Goal: Transaction & Acquisition: Book appointment/travel/reservation

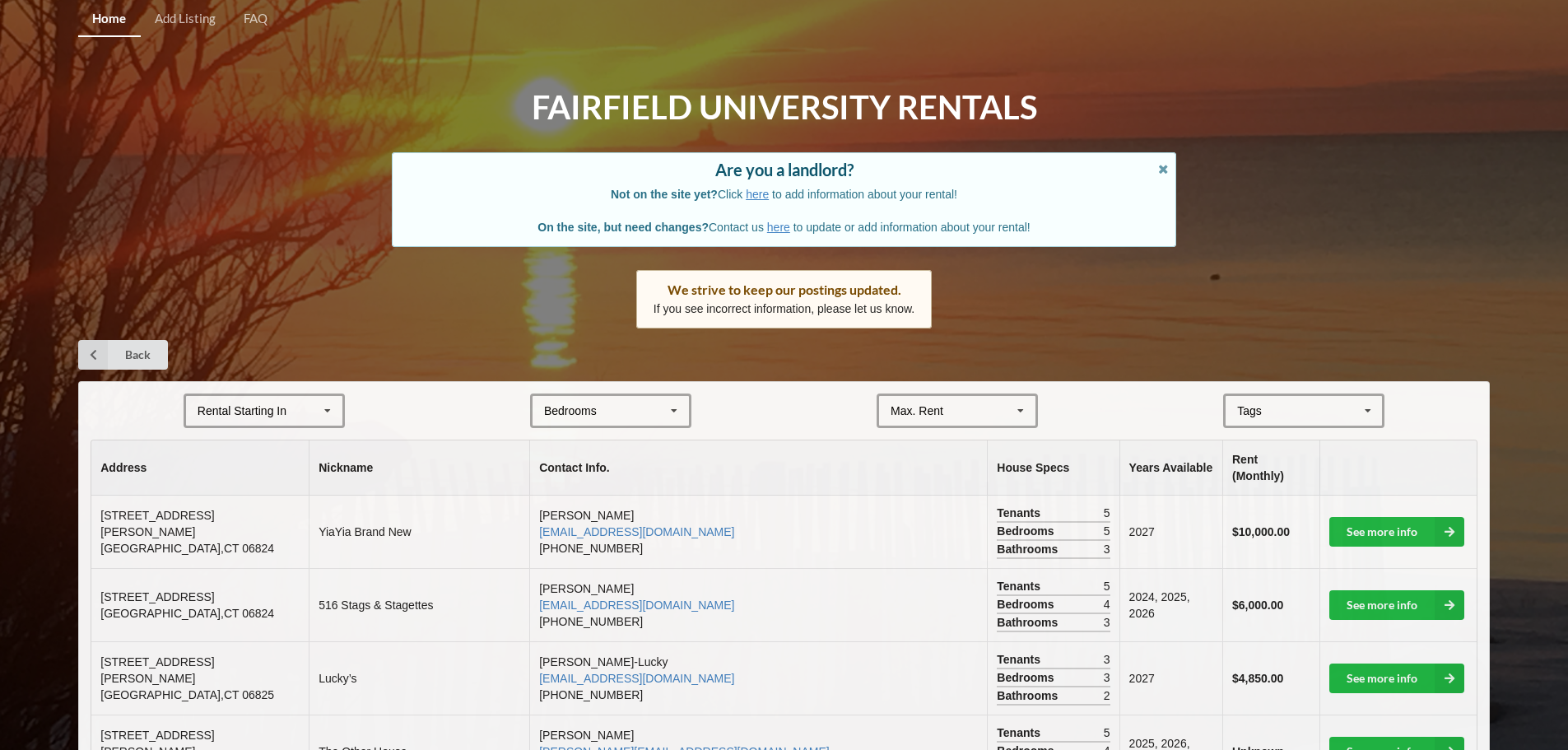
click at [669, 410] on icon at bounding box center [674, 411] width 25 height 31
click at [618, 586] on div "6" at bounding box center [611, 593] width 157 height 31
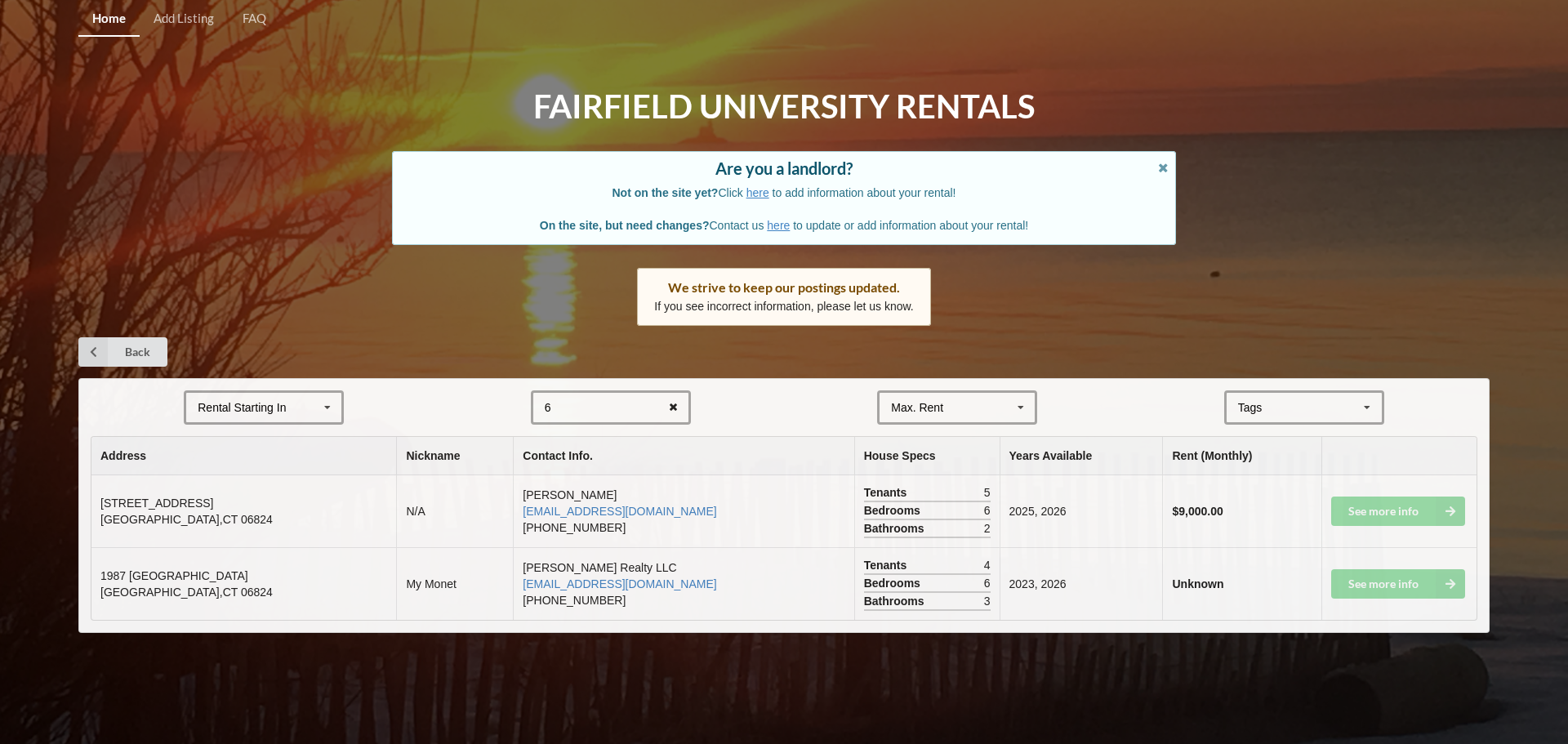
click at [672, 406] on icon at bounding box center [674, 408] width 25 height 31
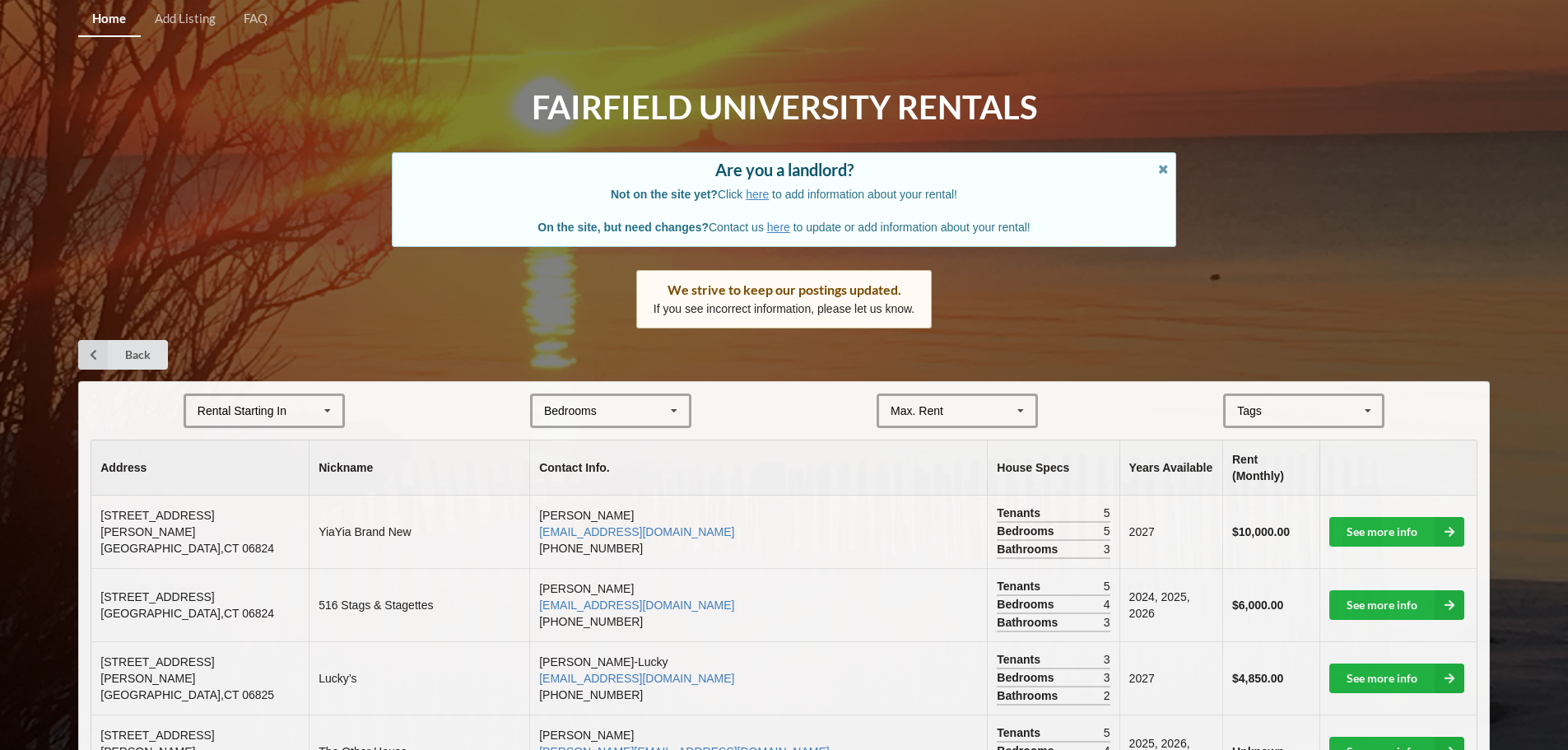
click at [1298, 414] on div "[GEOGRAPHIC_DATA] Area Downtown" at bounding box center [1303, 410] width 161 height 34
click at [1311, 416] on div "[GEOGRAPHIC_DATA] Area Downtown" at bounding box center [1303, 410] width 161 height 34
click at [1282, 447] on span "Beachfront" at bounding box center [1267, 440] width 56 height 13
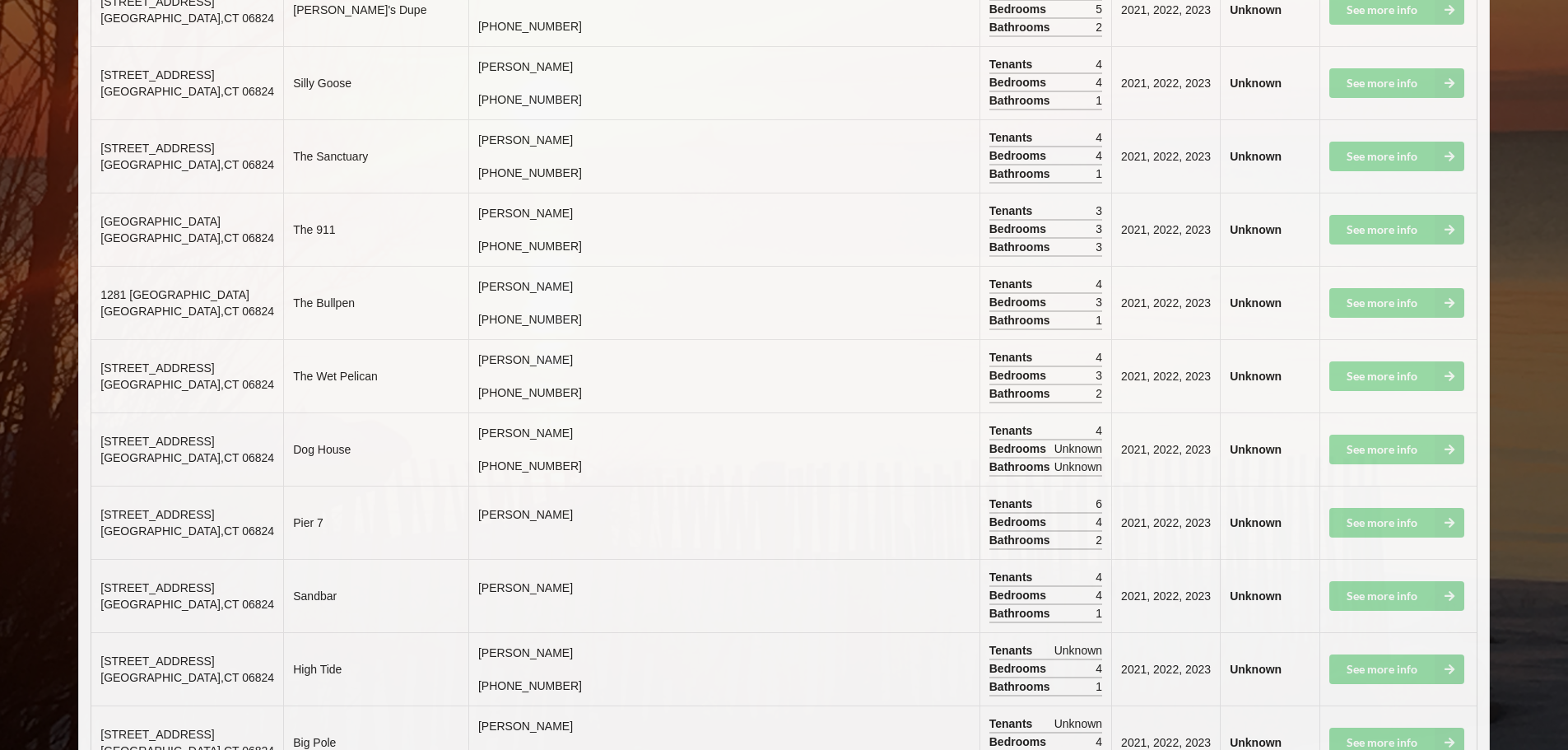
scroll to position [3949, 0]
drag, startPoint x: 100, startPoint y: 509, endPoint x: 223, endPoint y: 531, distance: 125.0
click at [223, 531] on td "[STREET_ADDRESS]" at bounding box center [188, 521] width 192 height 74
copy td "[STREET_ADDRESS]"
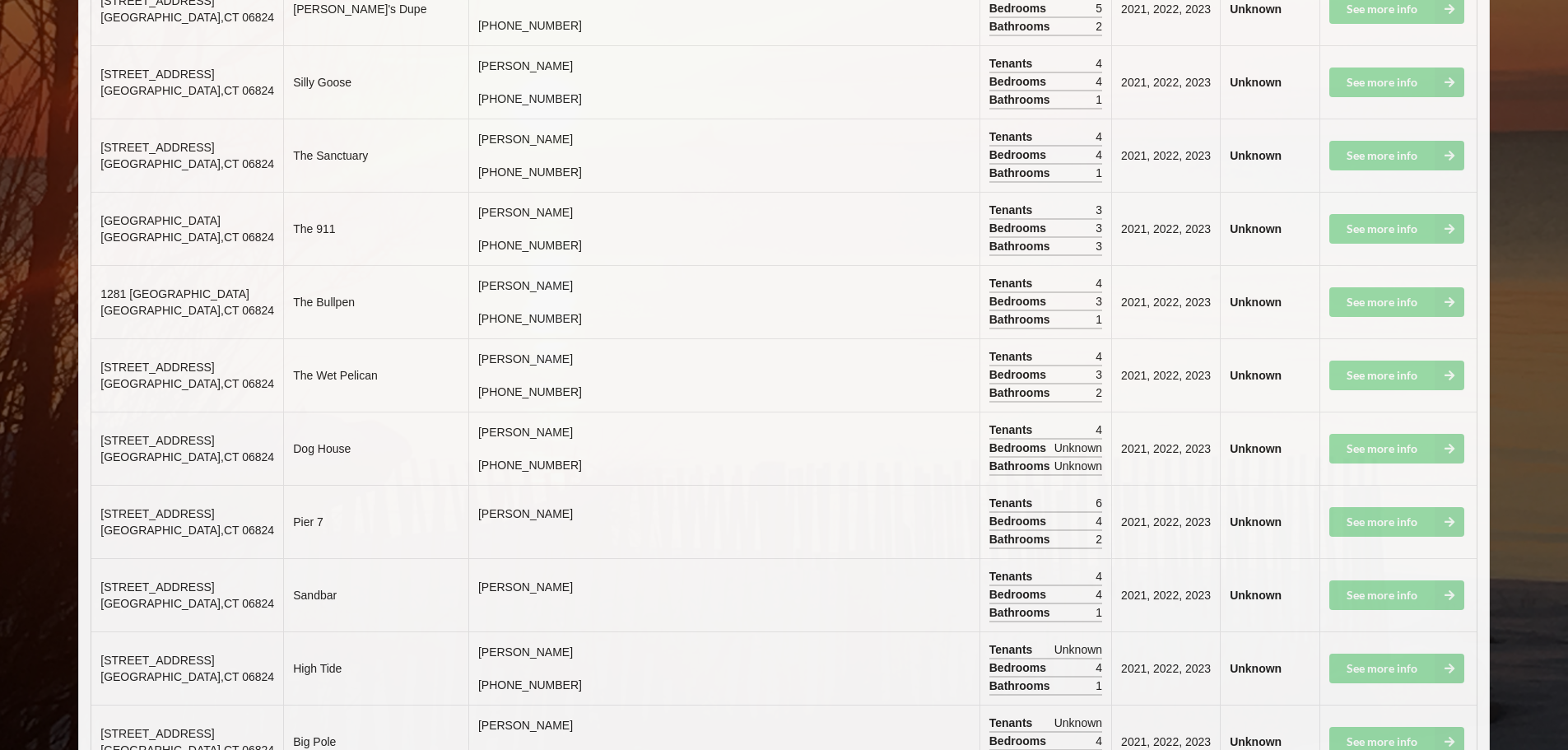
click at [1432, 596] on td "See more info" at bounding box center [1398, 595] width 158 height 74
click at [1388, 516] on td "See more info" at bounding box center [1398, 521] width 158 height 74
click at [1464, 518] on td "See more info" at bounding box center [1398, 521] width 158 height 74
click at [1447, 522] on td "See more info" at bounding box center [1398, 521] width 158 height 74
click at [1448, 521] on td "See more info" at bounding box center [1398, 521] width 158 height 74
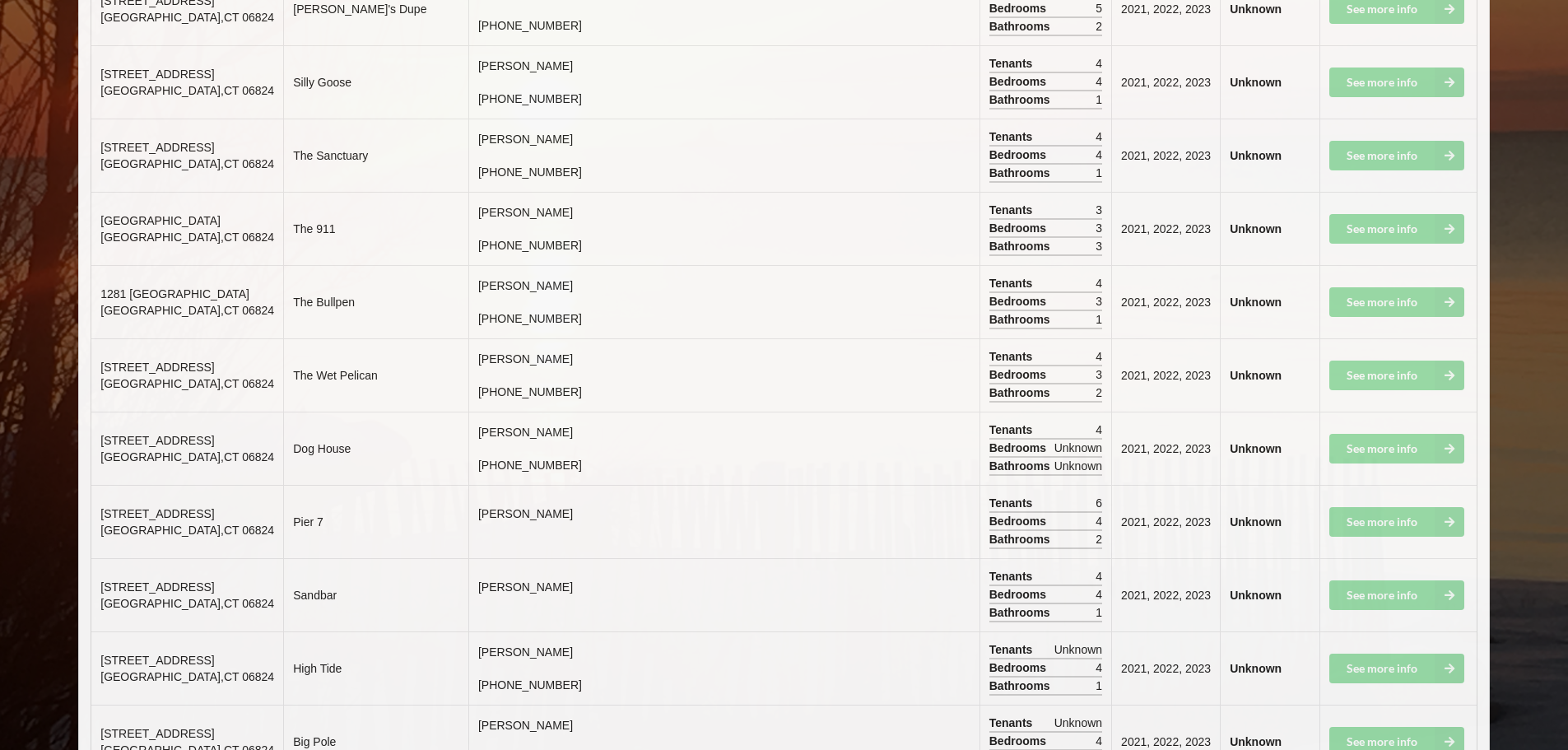
click at [1382, 523] on td "See more info" at bounding box center [1398, 521] width 158 height 74
drag, startPoint x: 237, startPoint y: 497, endPoint x: 176, endPoint y: 509, distance: 62.2
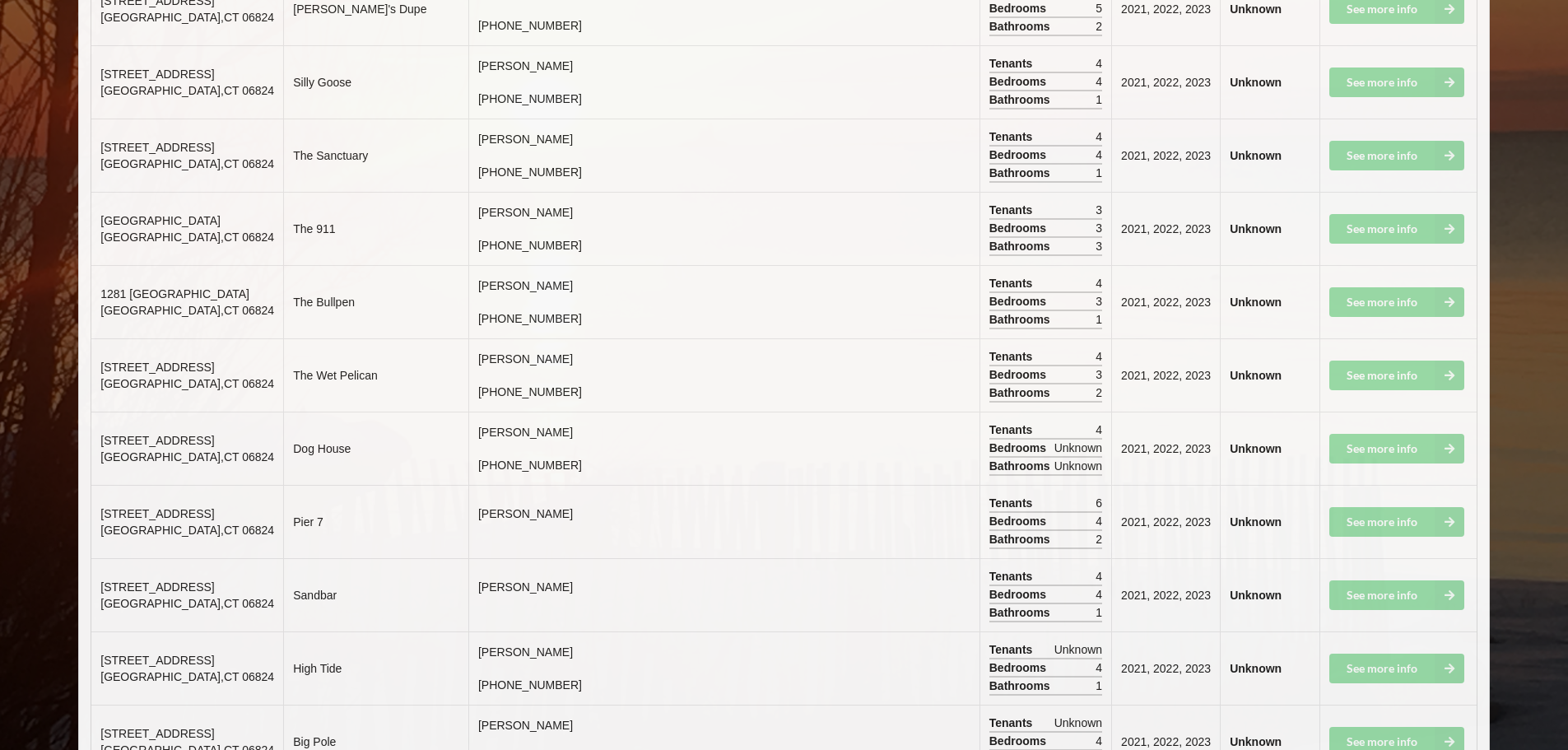
click at [239, 497] on td "[STREET_ADDRESS]" at bounding box center [188, 521] width 192 height 74
drag, startPoint x: 94, startPoint y: 501, endPoint x: 218, endPoint y: 535, distance: 128.6
click at [218, 535] on td "[STREET_ADDRESS]" at bounding box center [188, 521] width 192 height 74
copy td "[STREET_ADDRESS]"
click at [1112, 523] on td "2021, 2022, 2023" at bounding box center [1166, 521] width 109 height 74
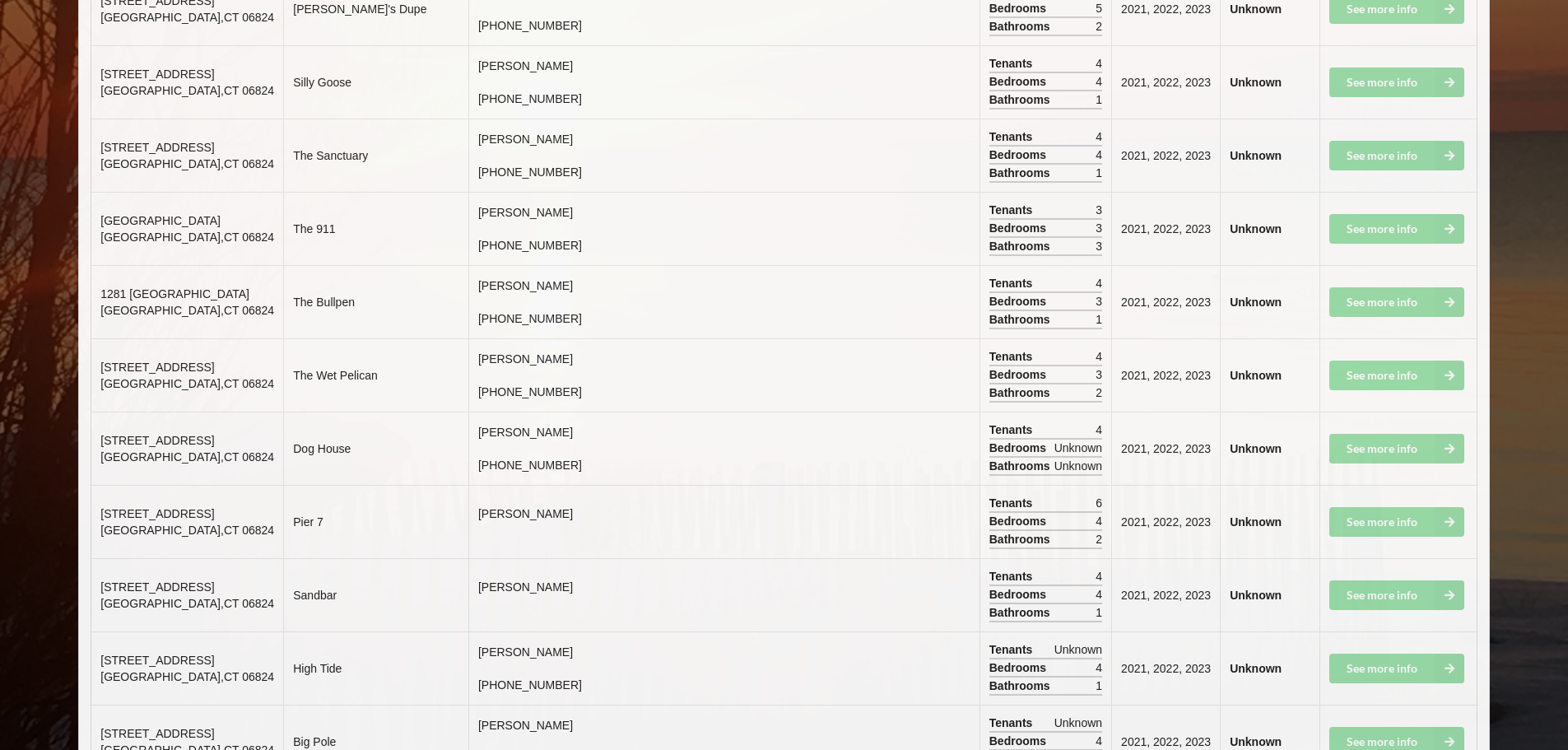
click at [1365, 515] on td "See more info" at bounding box center [1398, 521] width 158 height 74
click at [237, 597] on td "[STREET_ADDRESS]" at bounding box center [188, 595] width 192 height 74
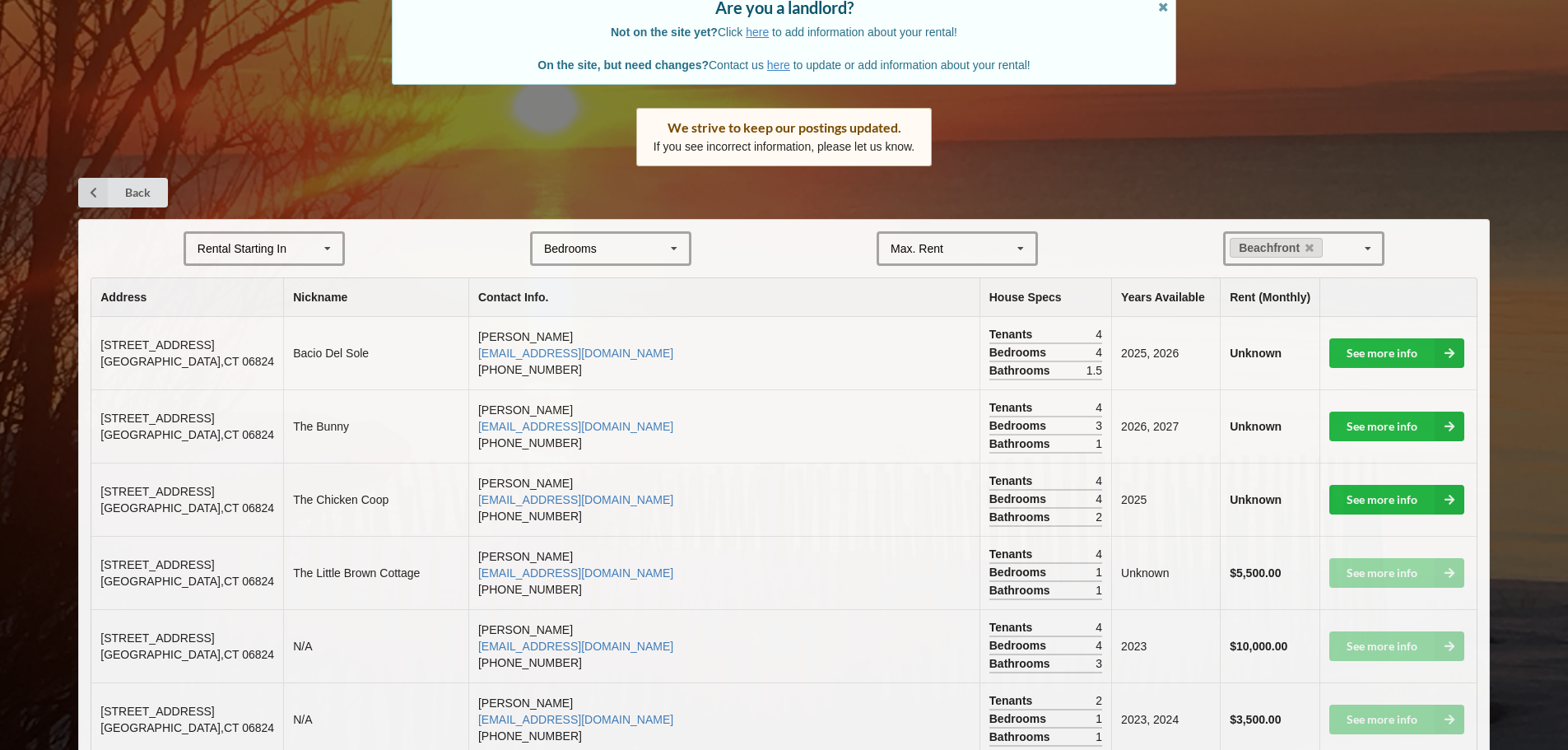
scroll to position [164, 0]
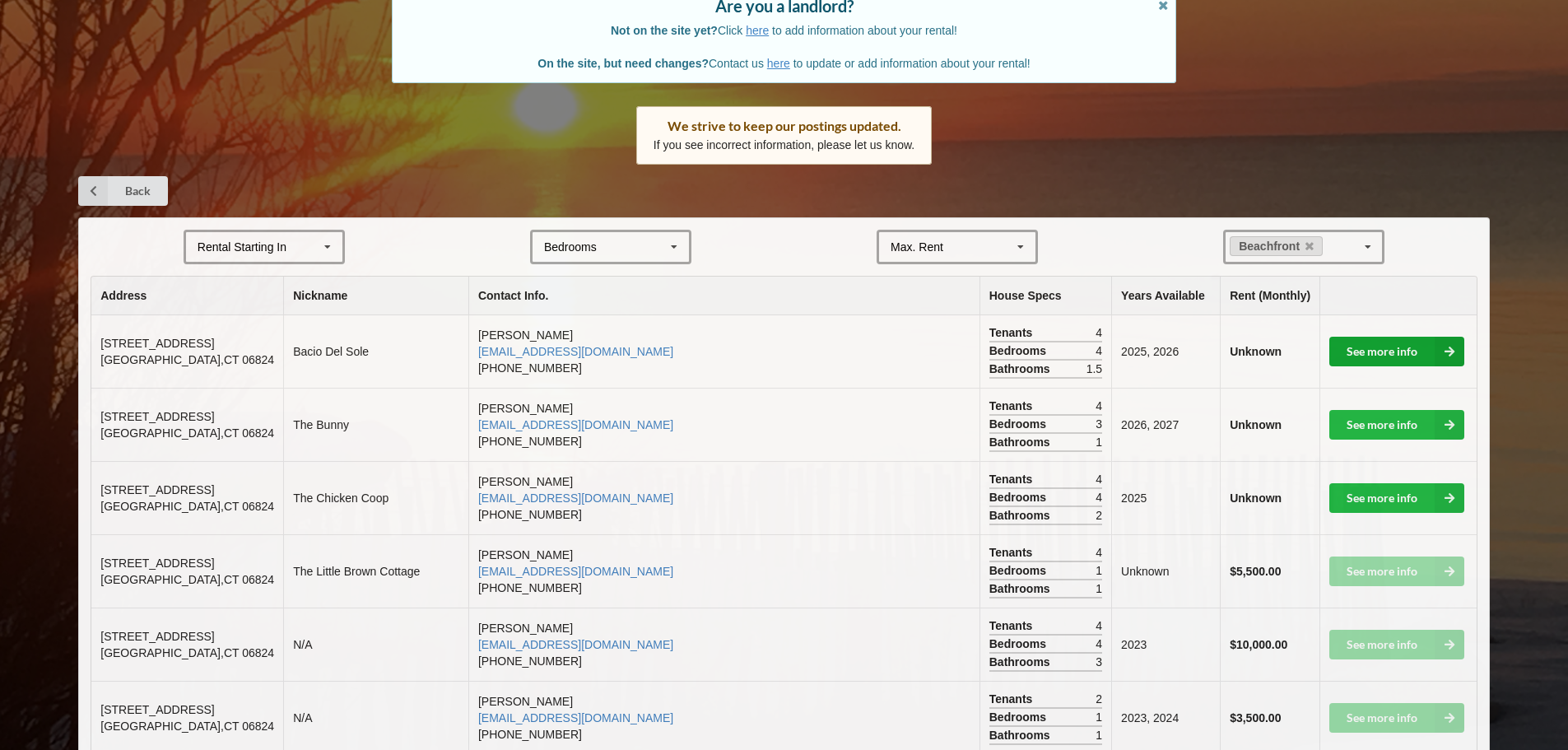
click at [1443, 347] on icon at bounding box center [1449, 351] width 30 height 30
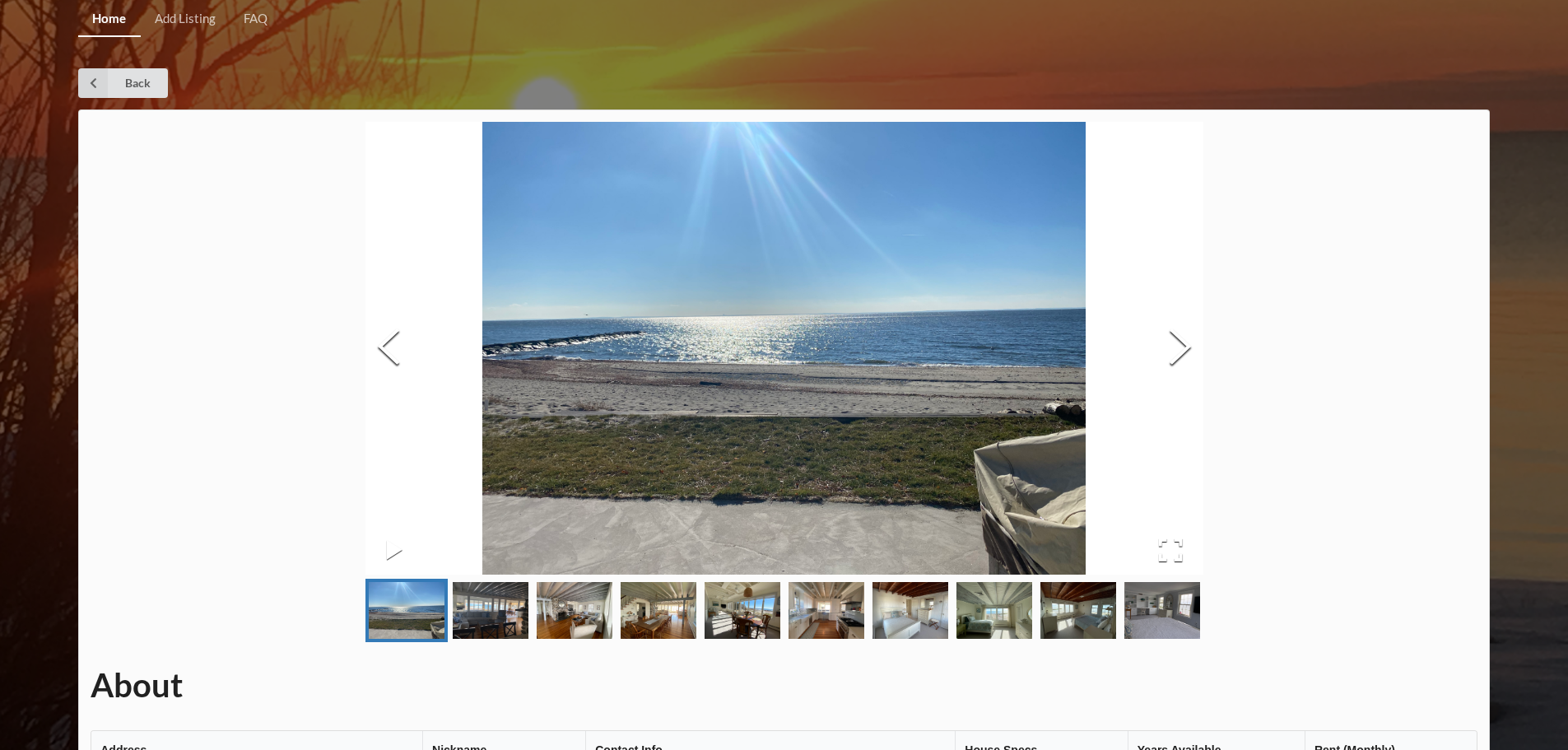
click at [498, 617] on img "Go to Slide 2" at bounding box center [491, 610] width 75 height 57
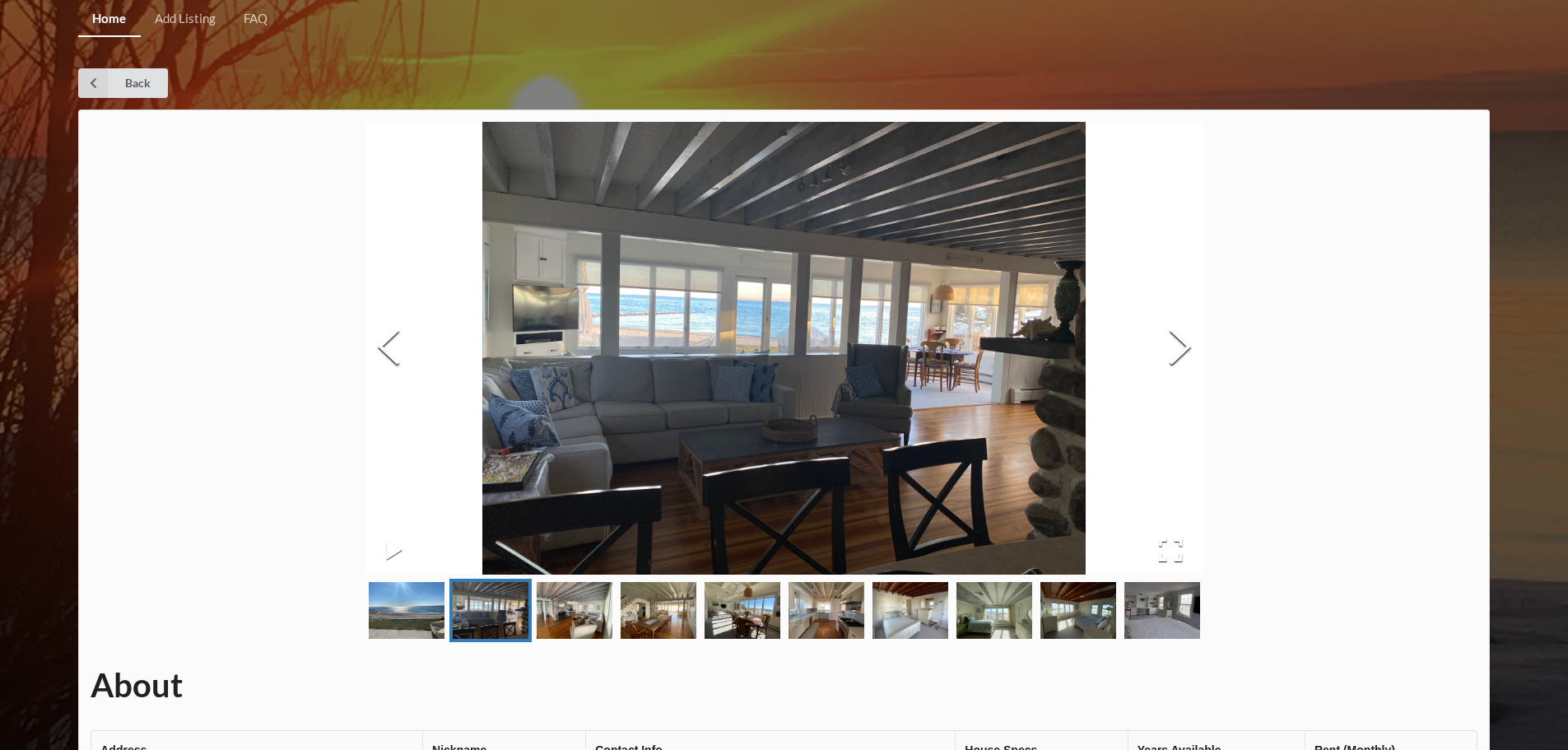
click at [558, 617] on img "Go to Slide 3" at bounding box center [575, 610] width 75 height 57
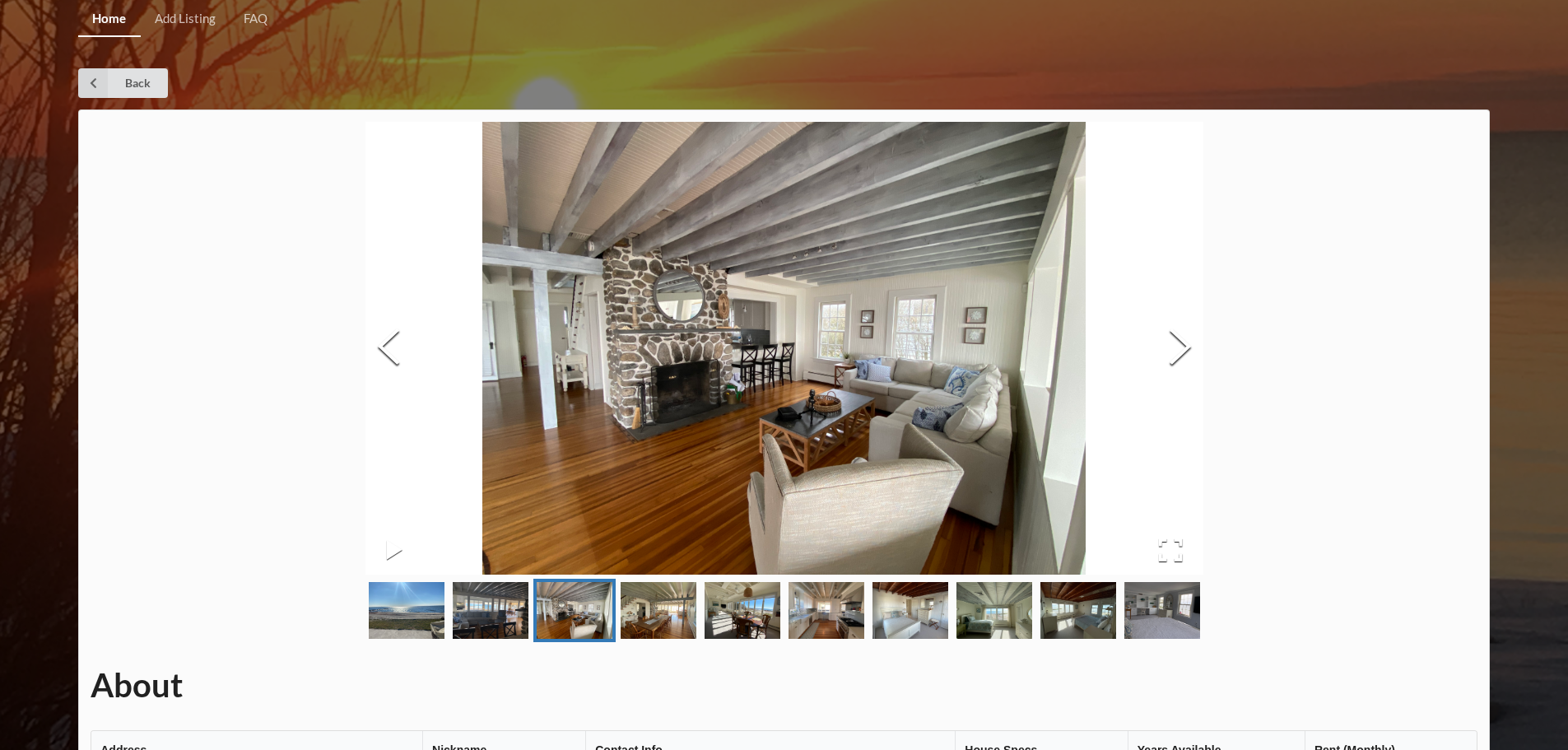
click at [681, 624] on img "Go to Slide 4" at bounding box center [659, 610] width 75 height 57
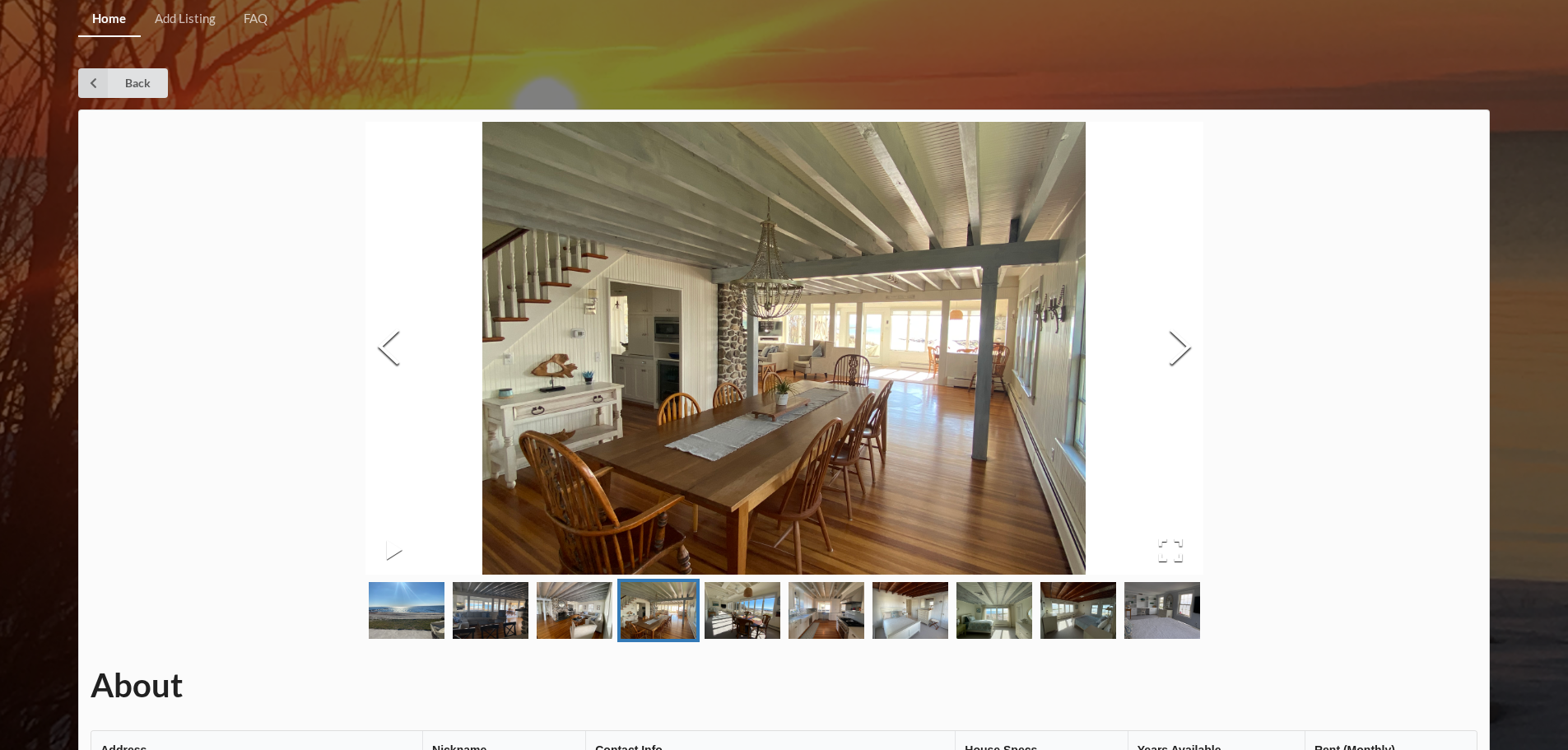
click at [754, 627] on img "Go to Slide 5" at bounding box center [742, 610] width 75 height 57
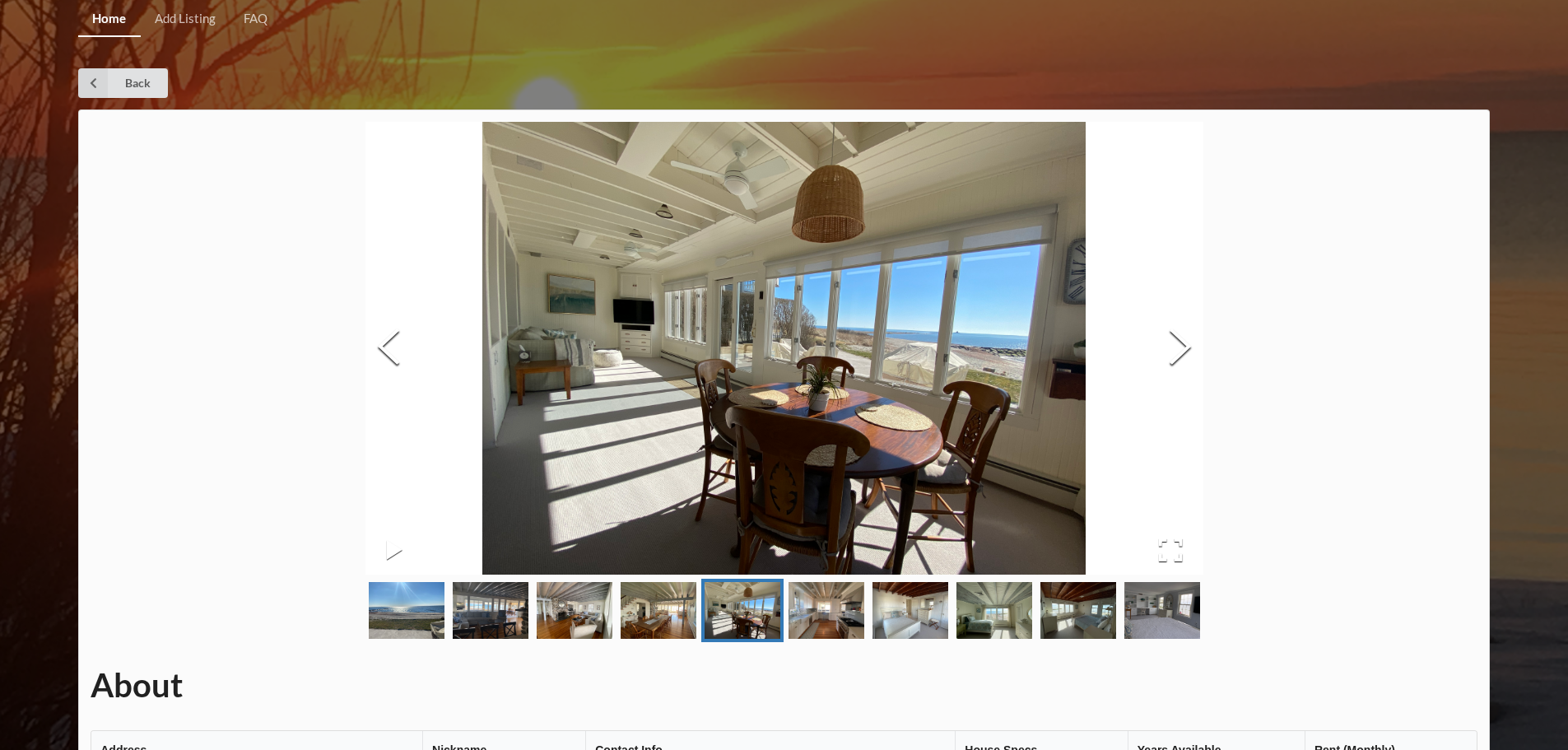
click at [843, 616] on img "Go to Slide 6" at bounding box center [826, 610] width 75 height 57
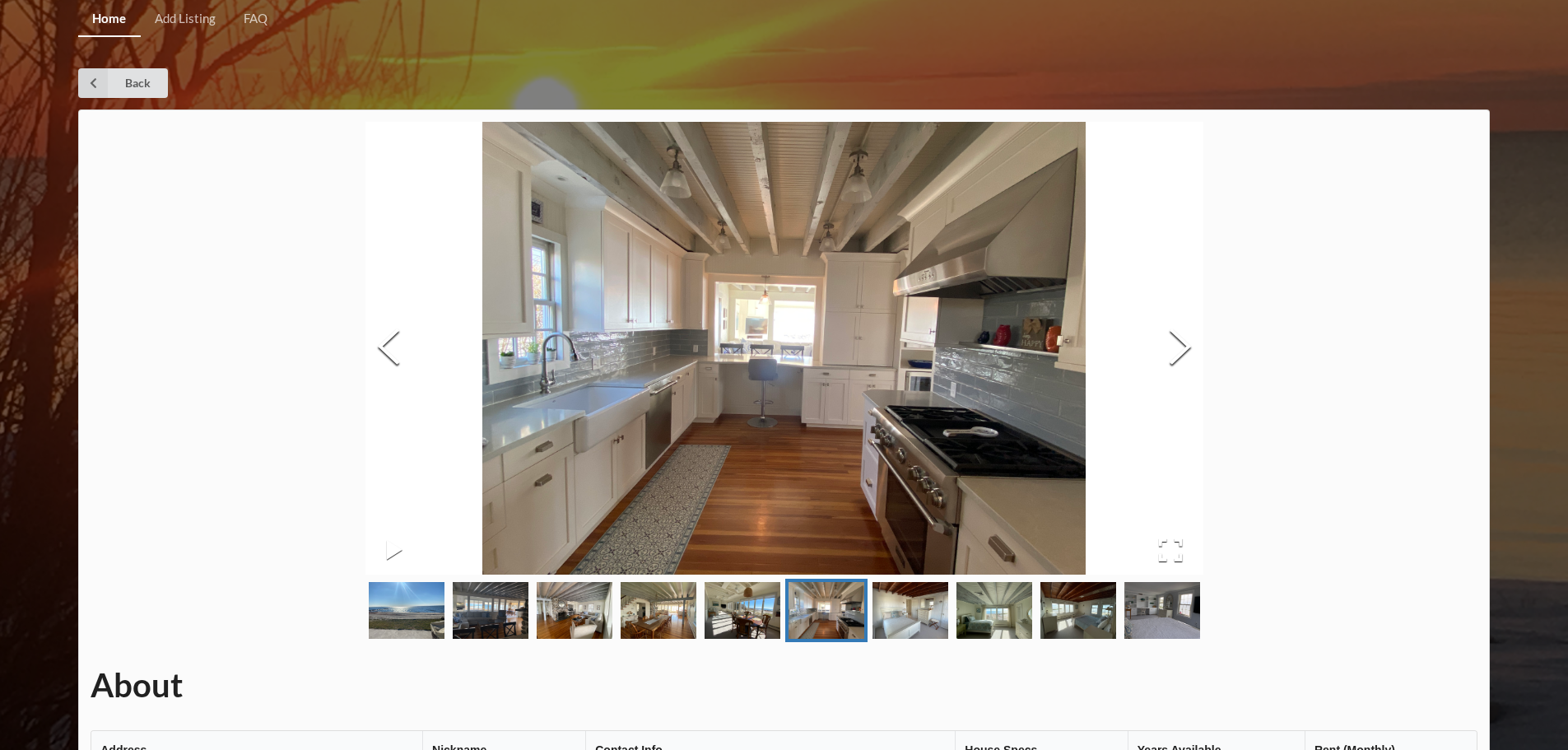
click at [911, 620] on img "Go to Slide 7" at bounding box center [910, 610] width 75 height 57
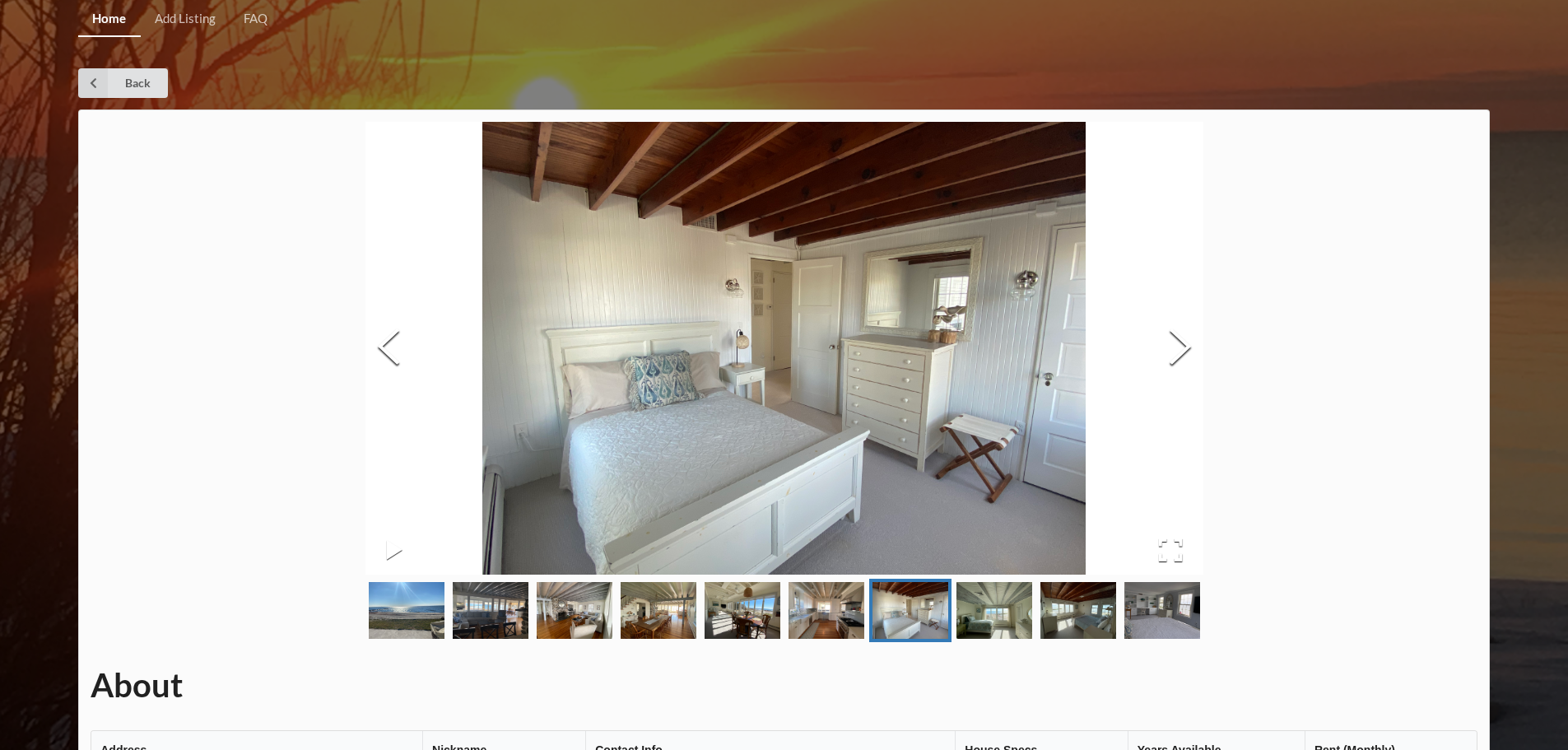
click at [976, 617] on img "Go to Slide 8" at bounding box center [994, 610] width 75 height 57
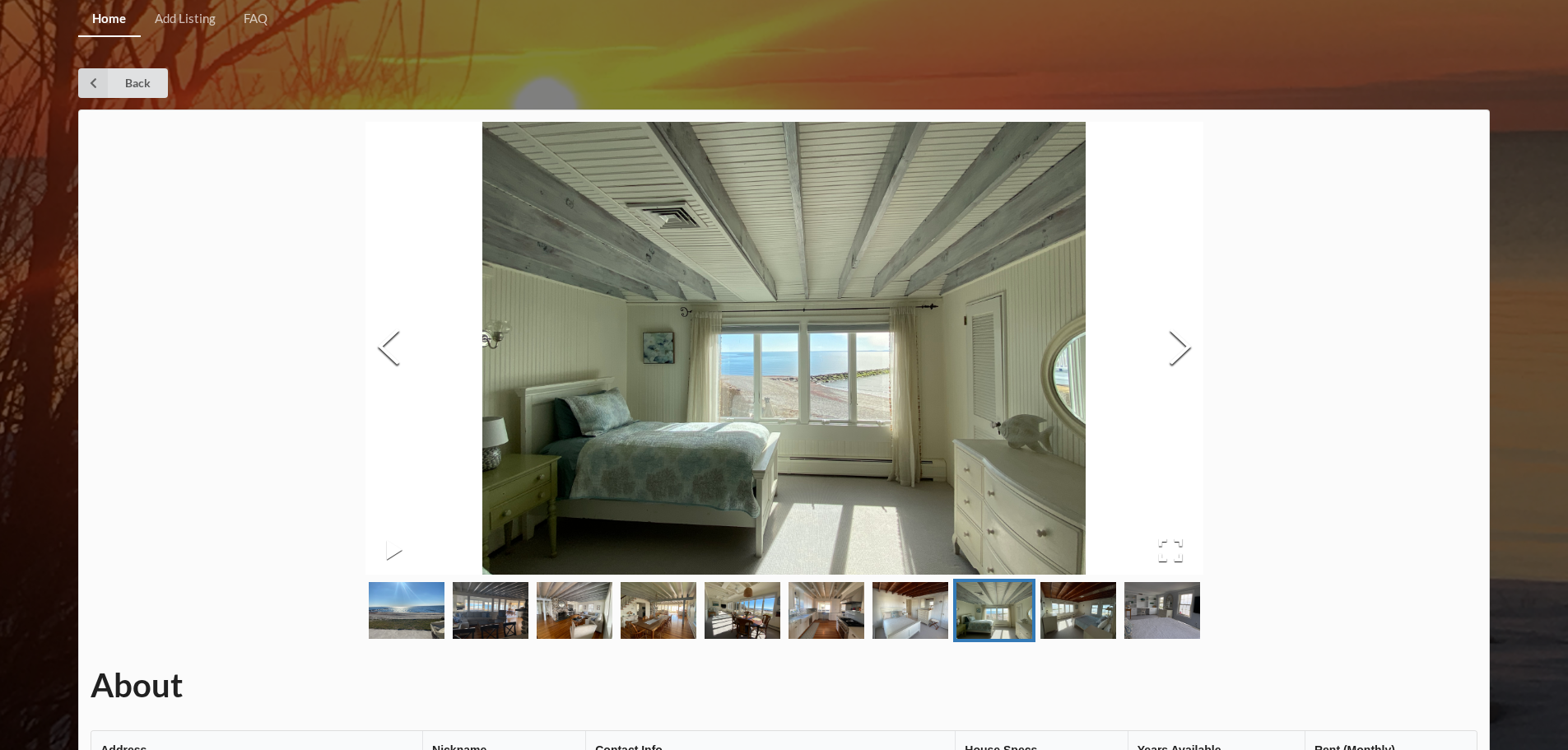
click at [1063, 616] on img "Go to Slide 9" at bounding box center [1078, 610] width 75 height 57
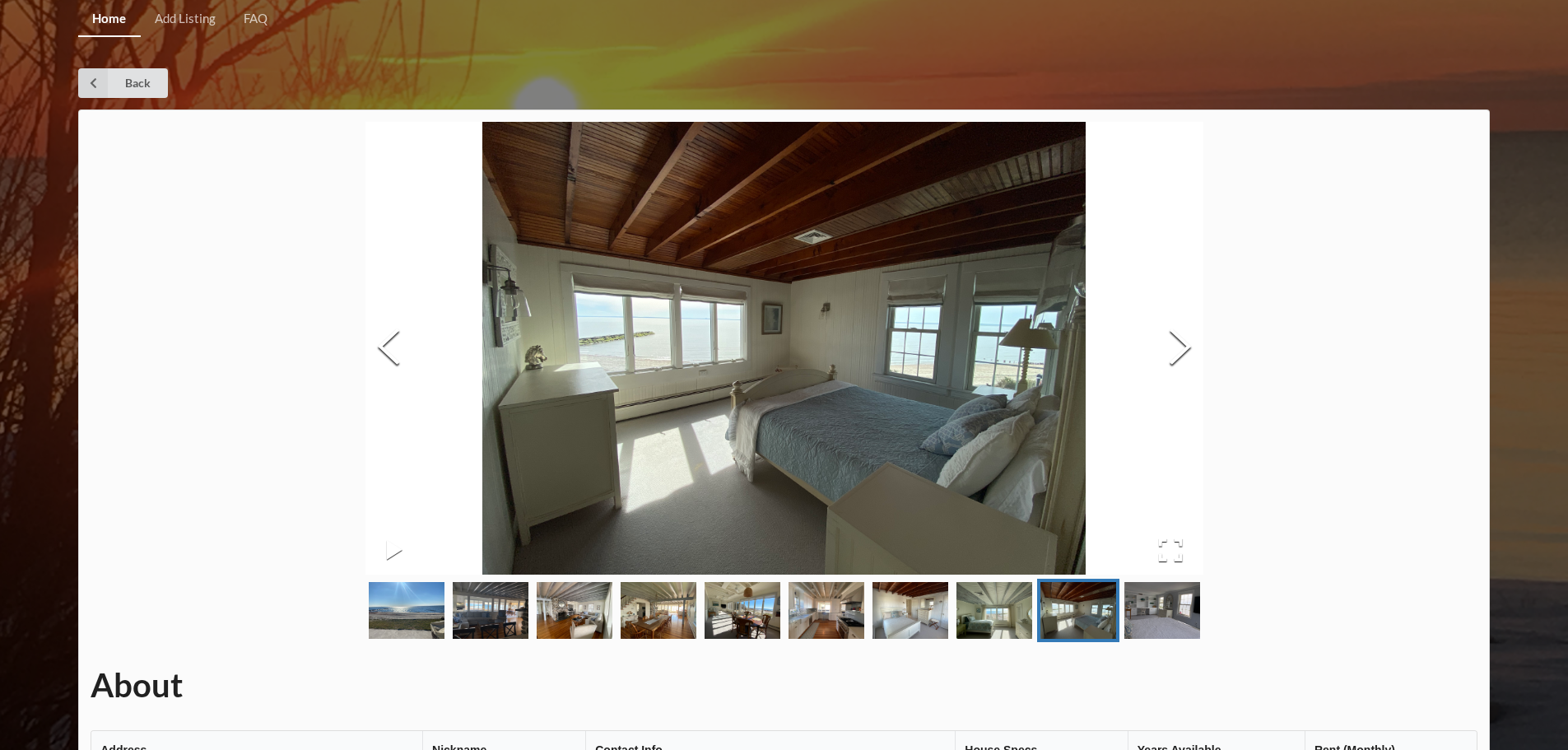
click at [1170, 607] on img "Go to Slide 10" at bounding box center [1162, 610] width 75 height 57
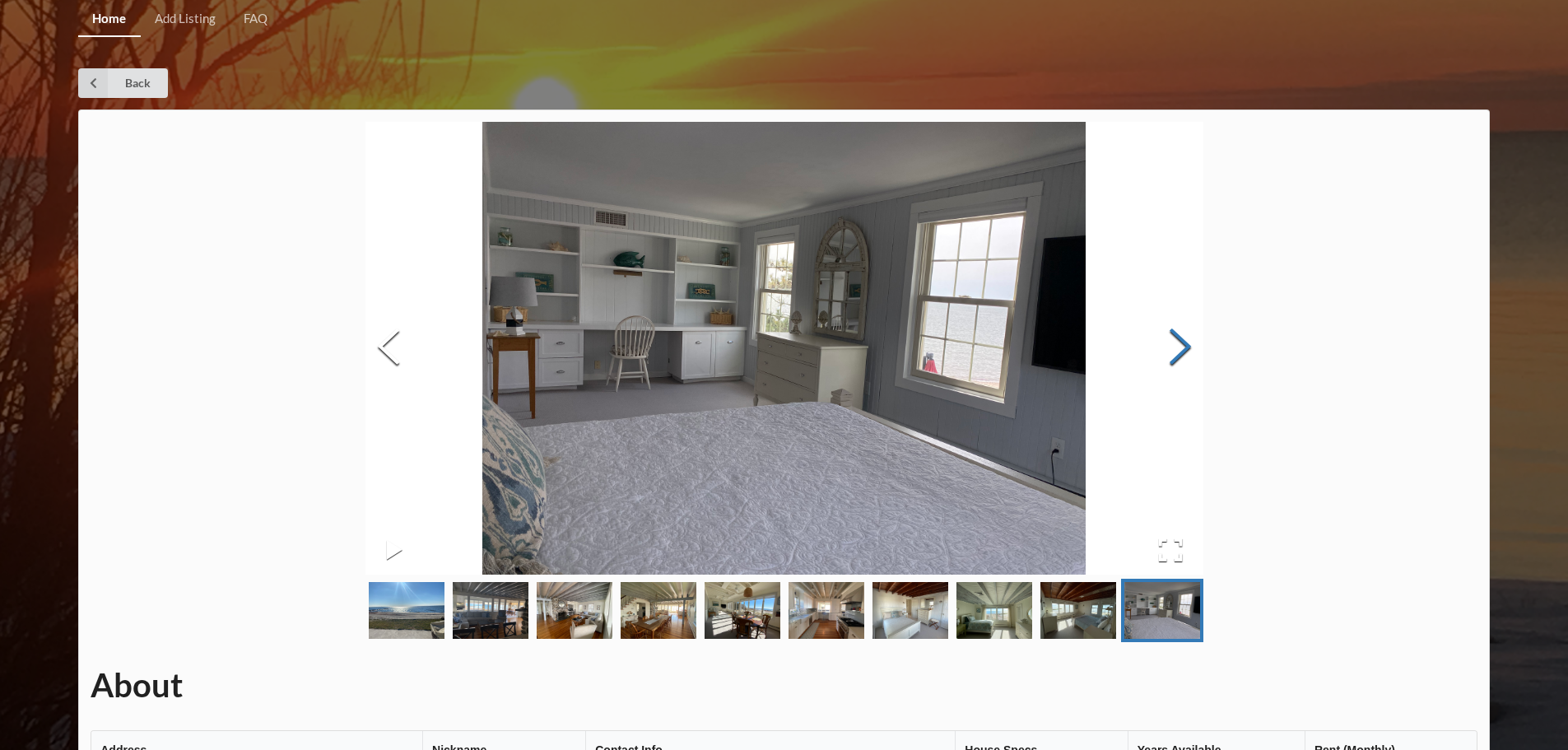
click at [1181, 330] on button "Next Slide" at bounding box center [1180, 348] width 46 height 149
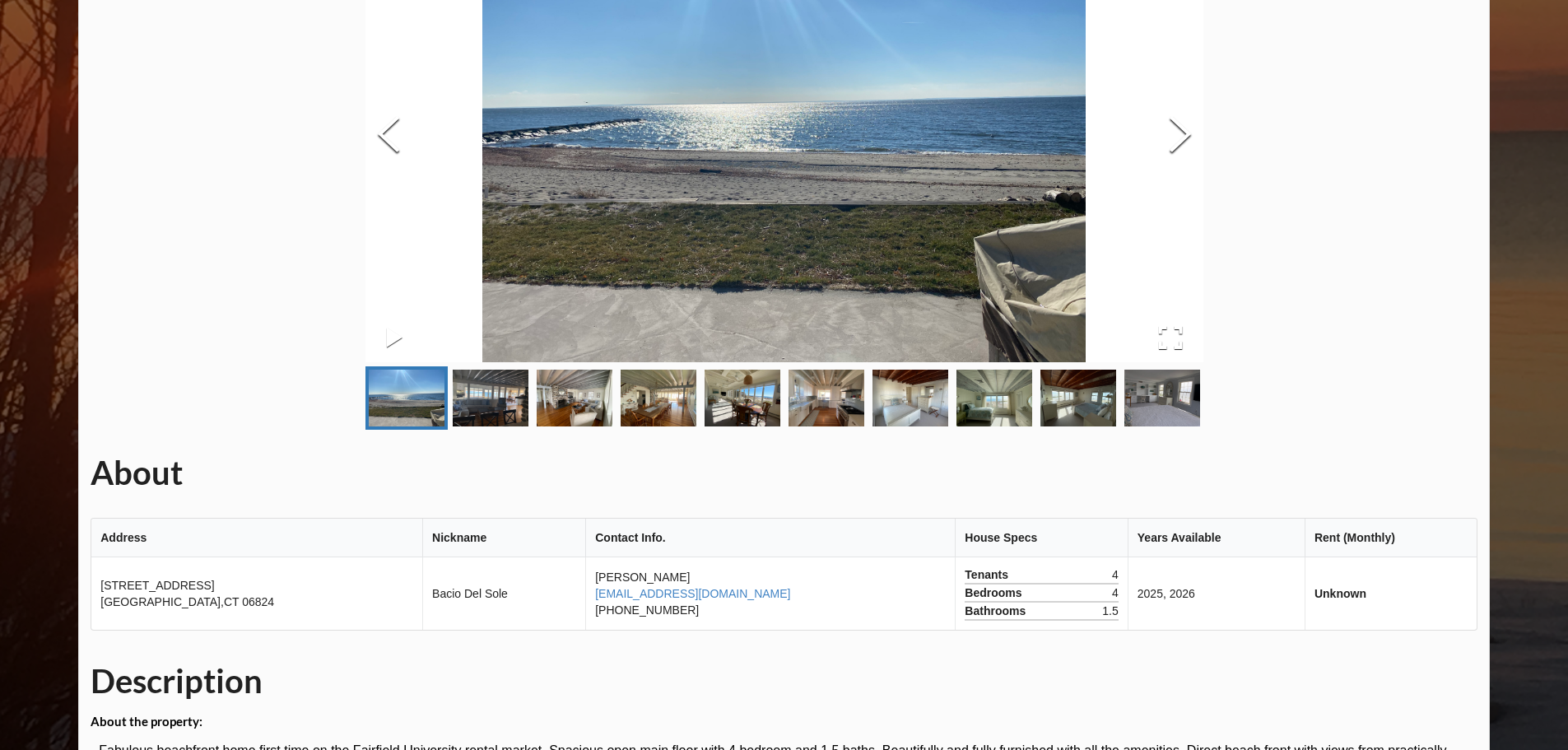
scroll to position [286, 0]
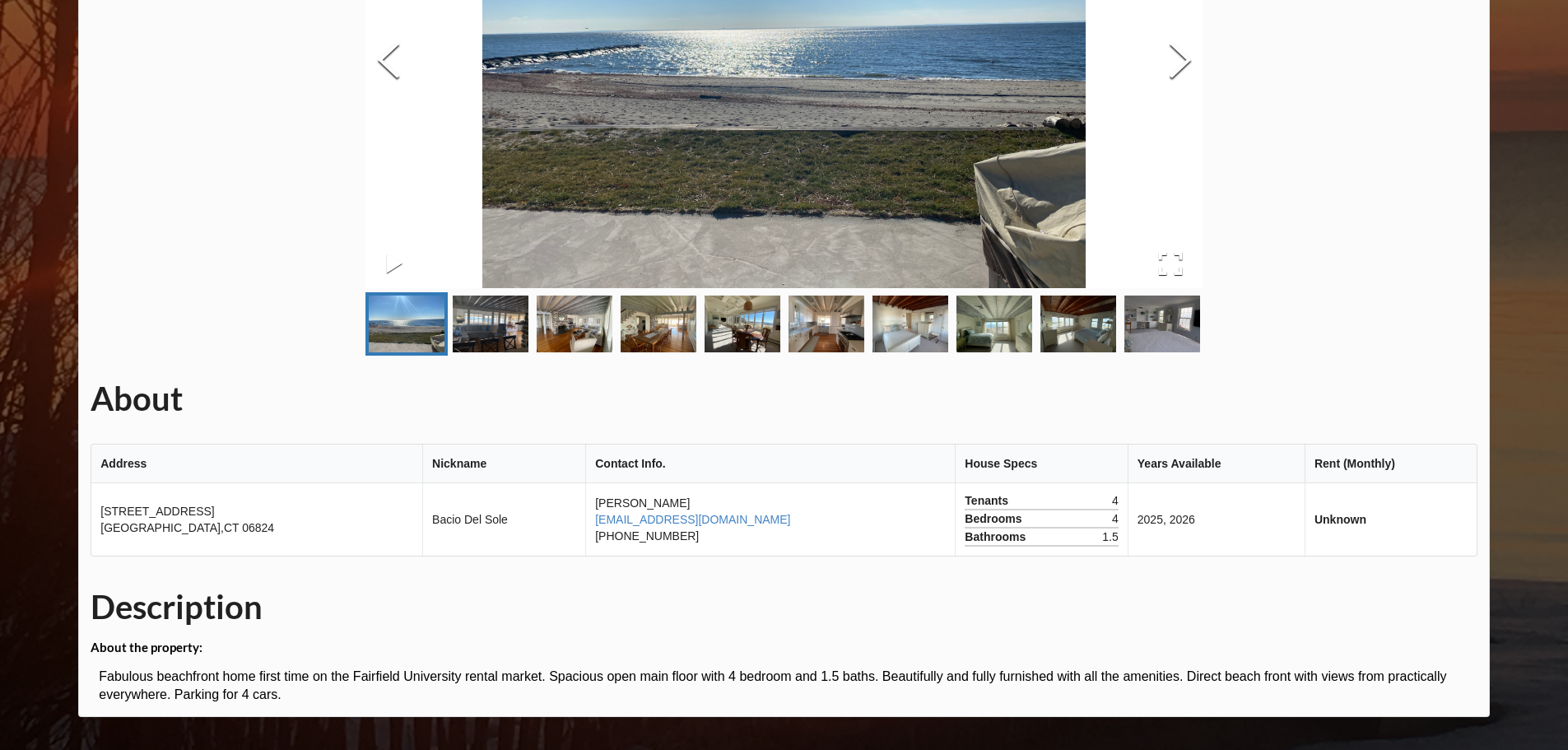
scroll to position [164, 0]
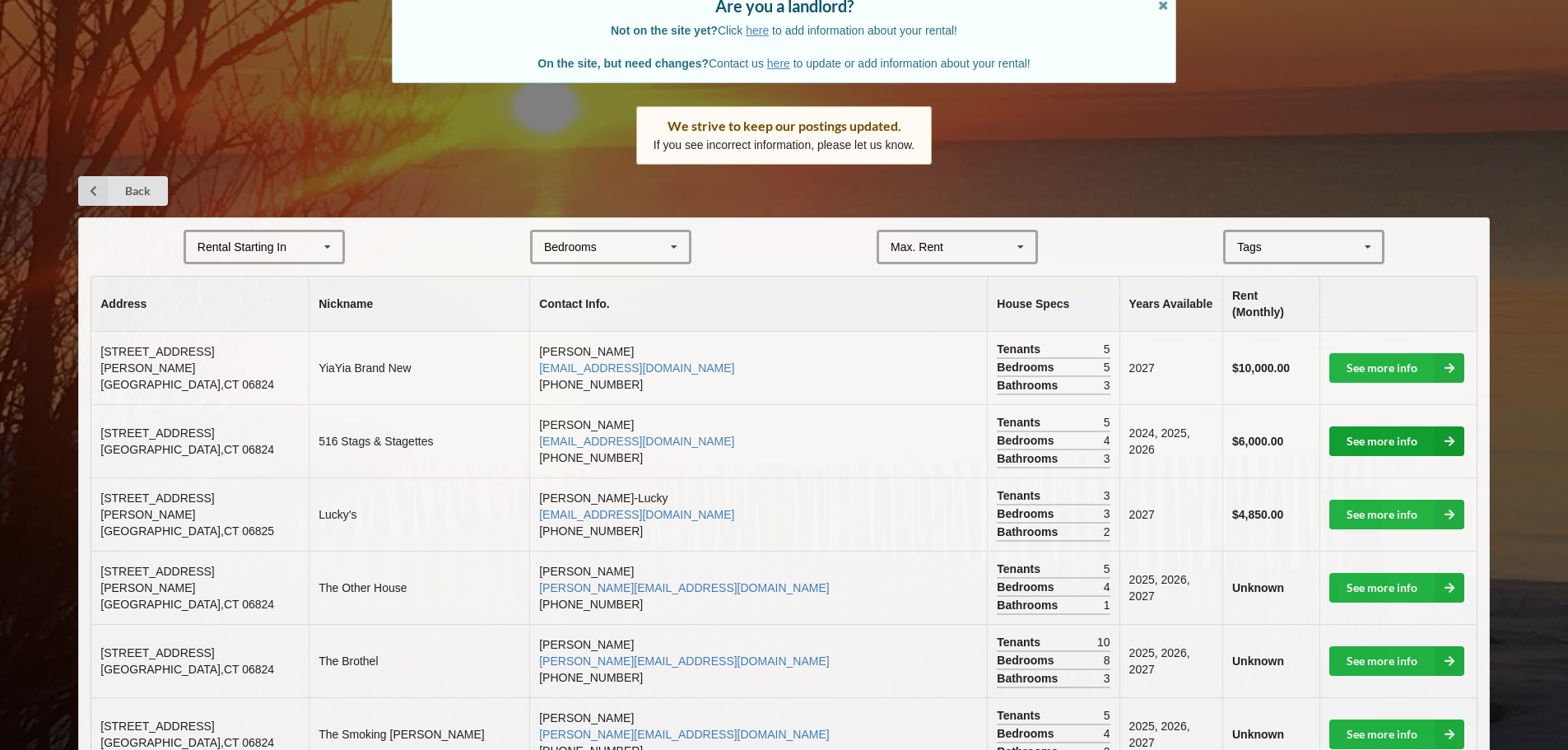
click at [1408, 428] on link "See more info" at bounding box center [1397, 441] width 135 height 30
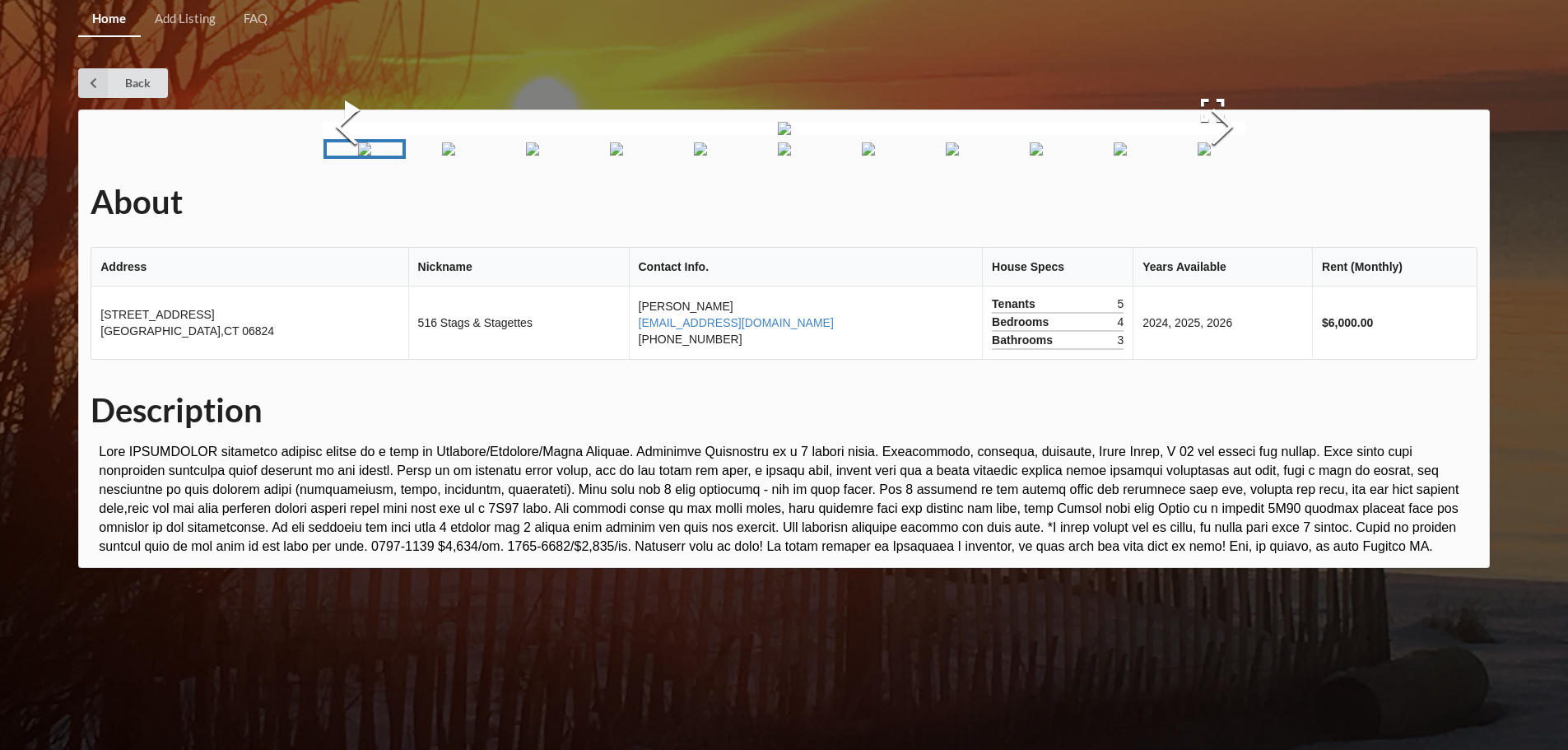
click at [451, 156] on img "Go to Slide 2" at bounding box center [448, 148] width 13 height 13
click at [526, 156] on img "Go to Slide 3" at bounding box center [532, 148] width 13 height 13
click at [610, 156] on img "Go to Slide 4" at bounding box center [616, 148] width 13 height 13
click at [707, 156] on img "Go to Slide 5" at bounding box center [700, 148] width 13 height 13
click at [786, 156] on img "Go to Slide 6" at bounding box center [784, 148] width 13 height 13
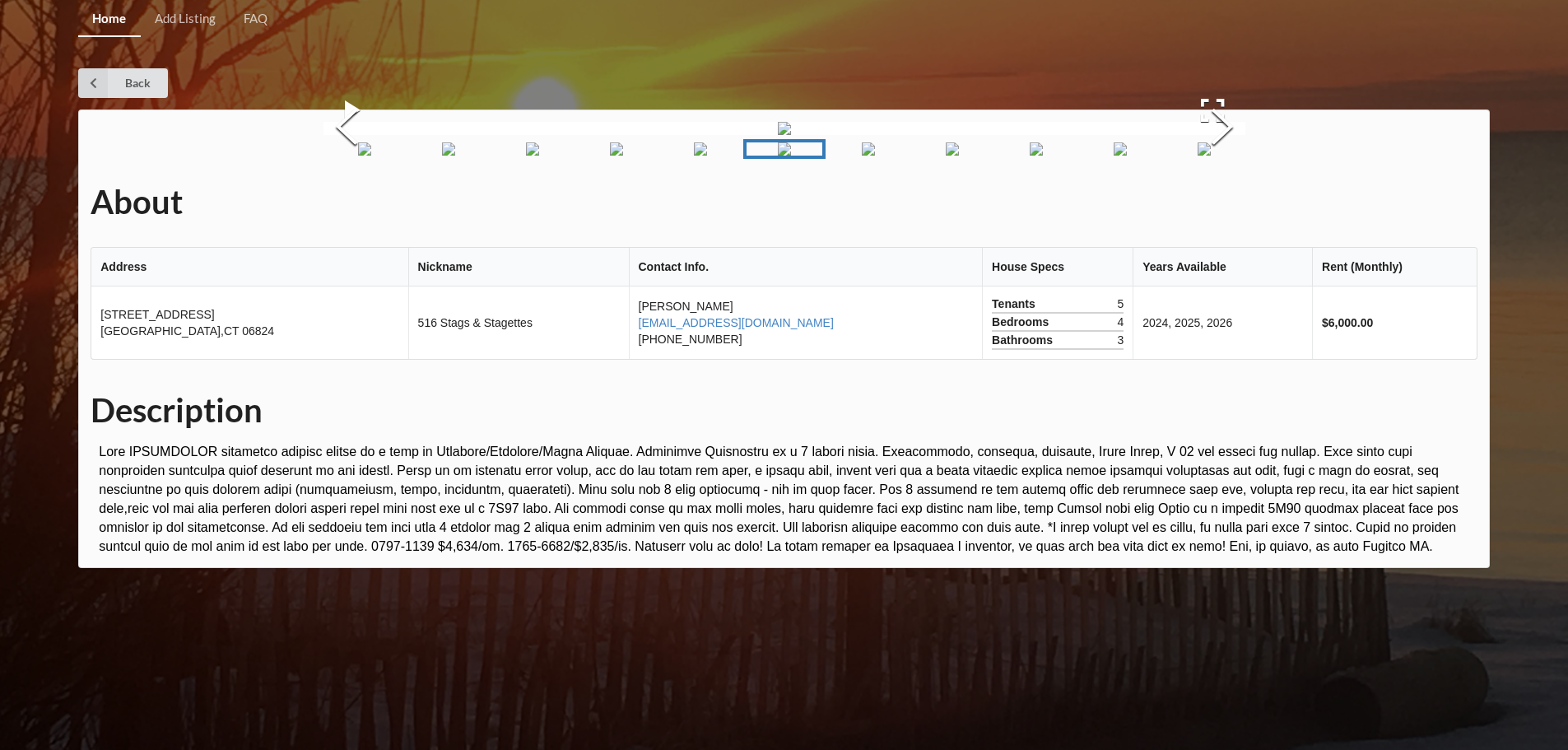
click at [874, 156] on img "Go to Slide 7" at bounding box center [867, 148] width 13 height 13
click at [950, 156] on img "Go to Slide 8" at bounding box center [951, 148] width 13 height 13
click at [1039, 156] on img "Go to Slide 9" at bounding box center [1035, 148] width 13 height 13
click at [1119, 156] on img "Go to Slide 10" at bounding box center [1119, 148] width 13 height 13
click at [1199, 156] on img "Go to Slide 11" at bounding box center [1204, 148] width 13 height 13
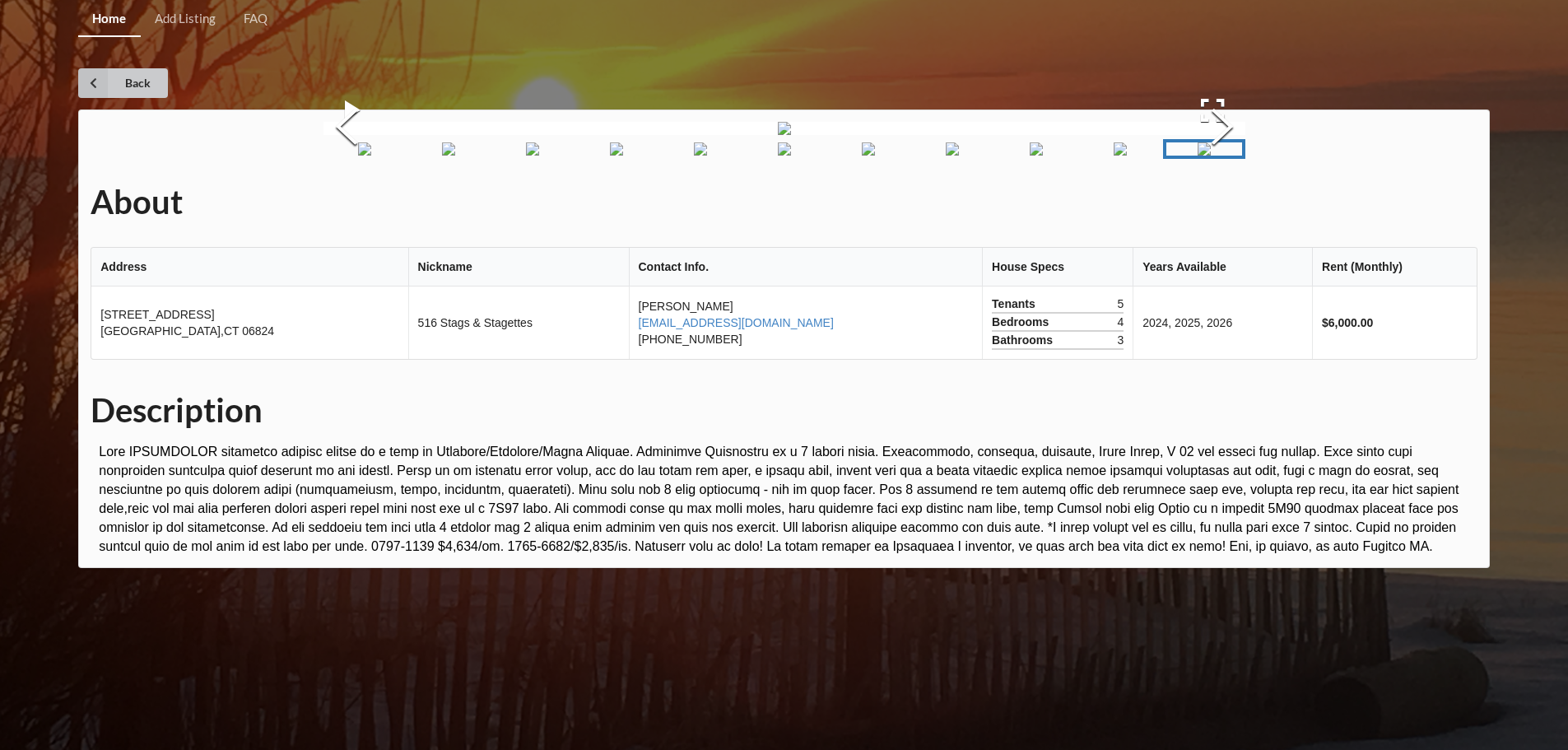
click at [97, 77] on icon at bounding box center [92, 83] width 30 height 30
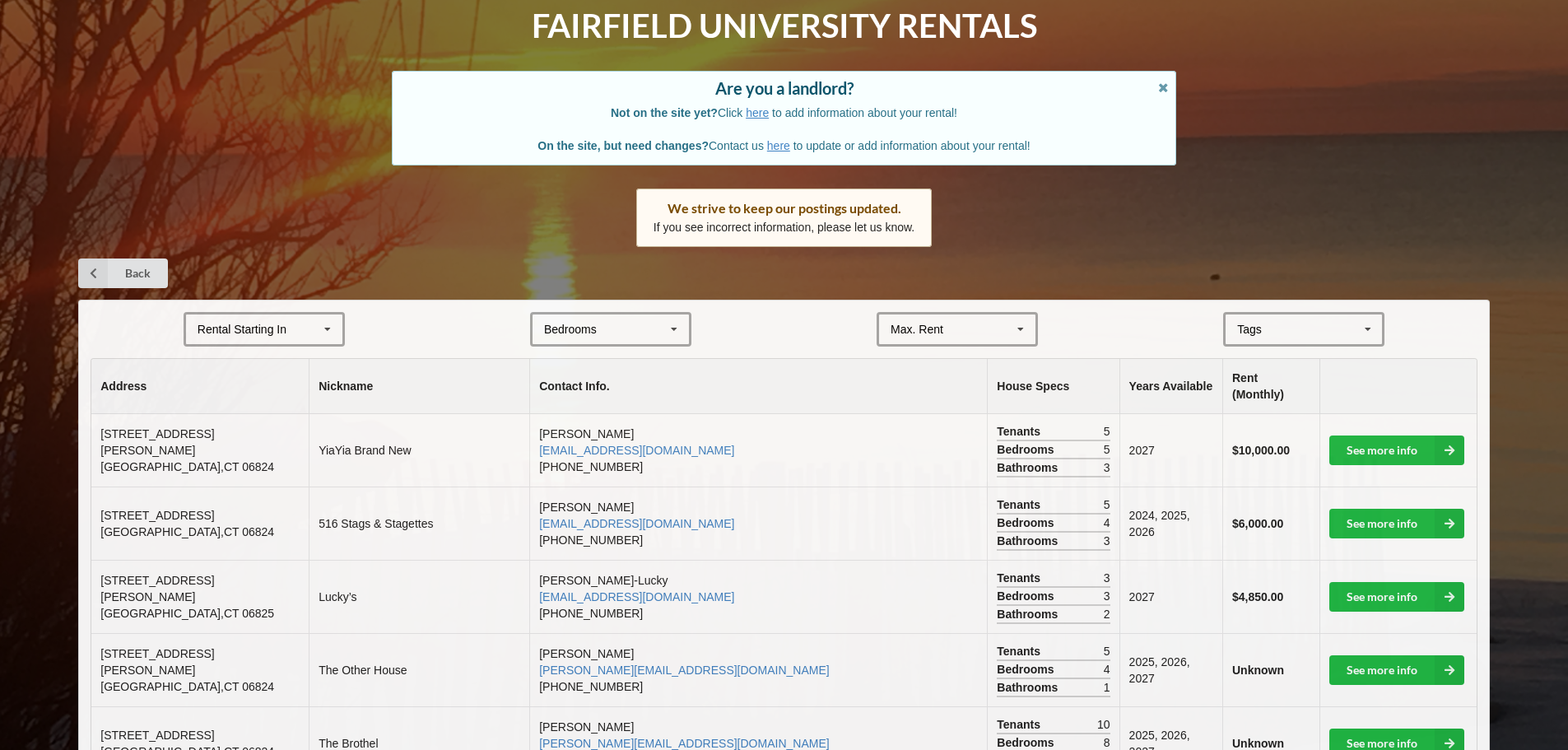
scroll to position [82, 0]
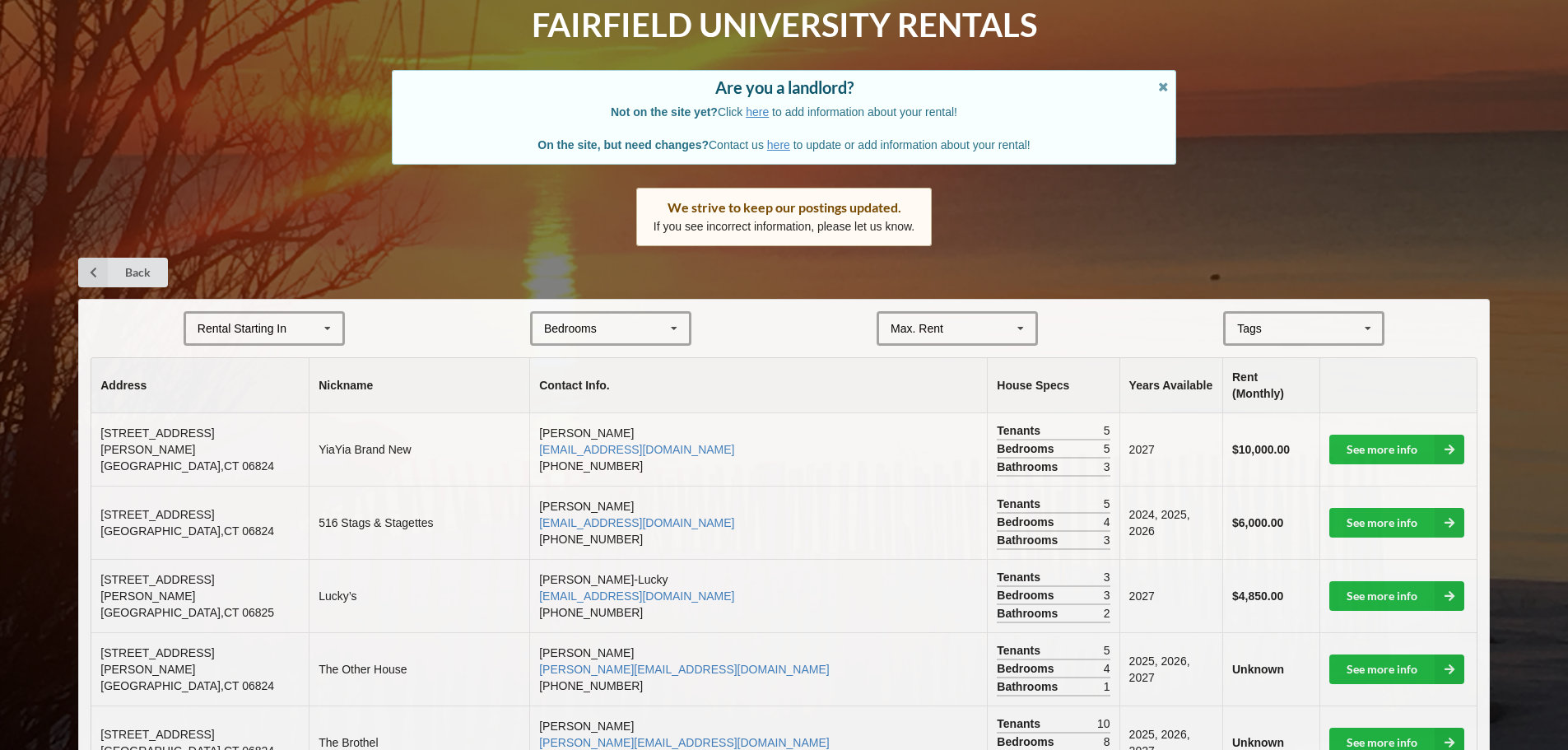
click at [1226, 332] on div "[GEOGRAPHIC_DATA] Area Downtown" at bounding box center [1303, 328] width 161 height 34
click at [1259, 355] on span "Beachfront" at bounding box center [1267, 358] width 56 height 13
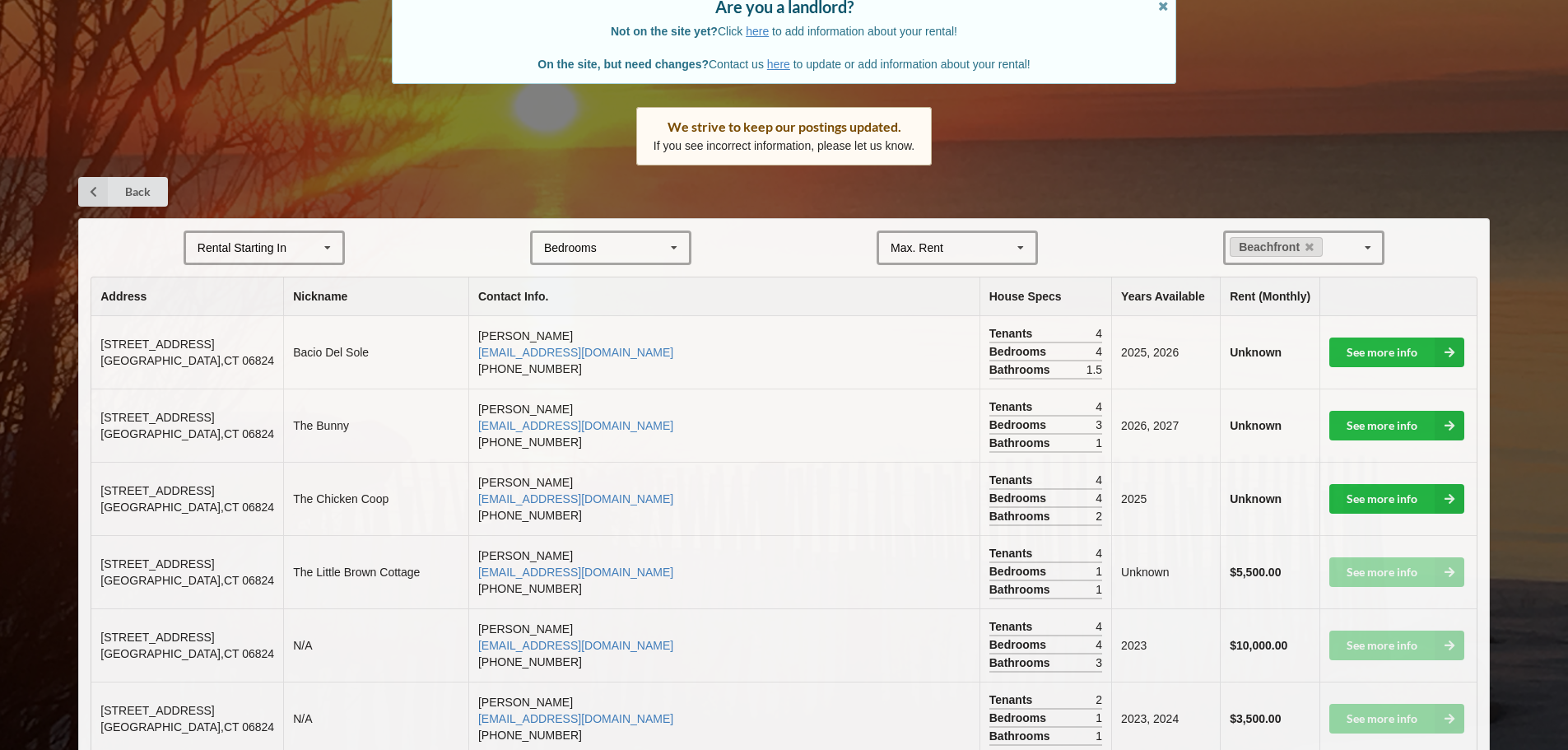
scroll to position [164, 0]
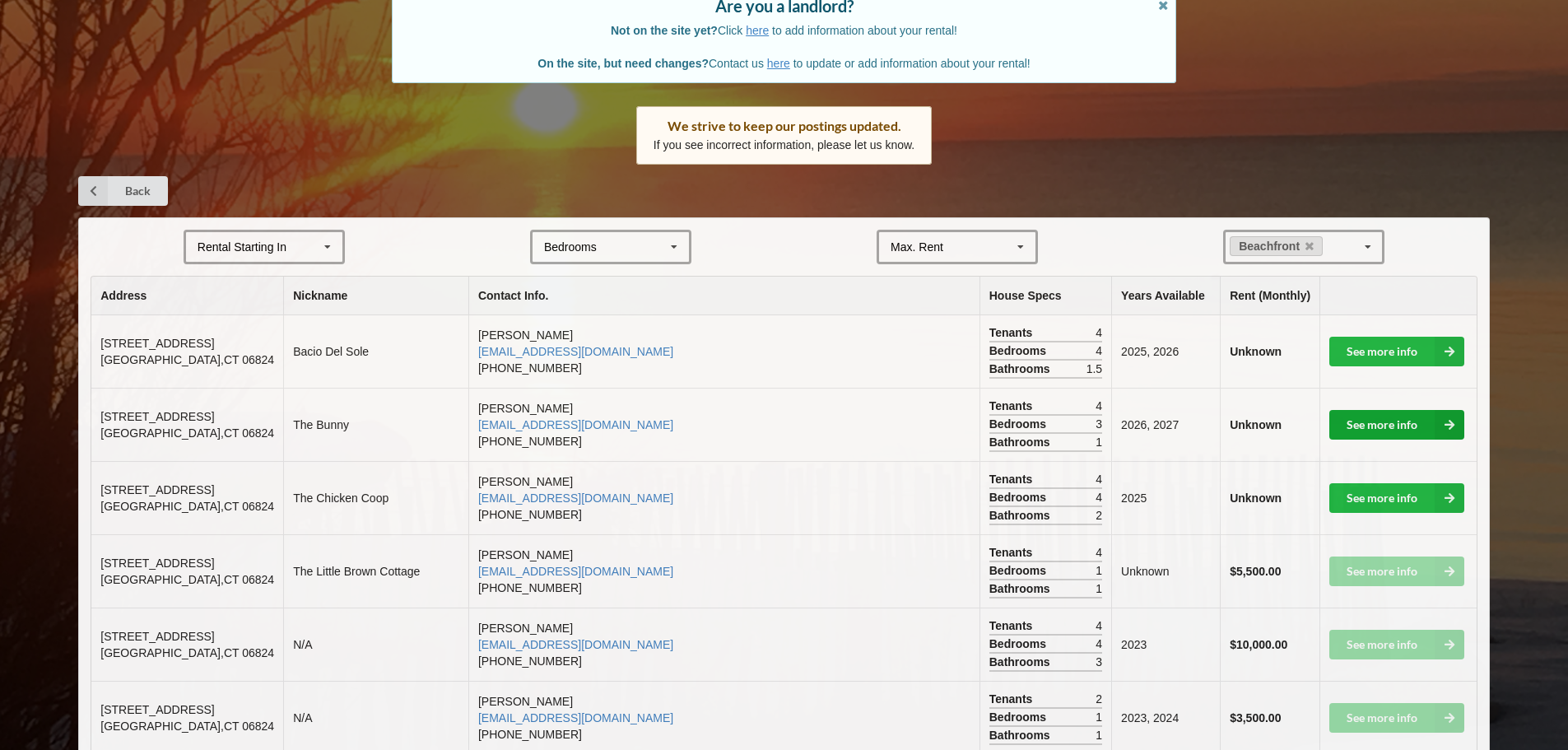
click at [1389, 418] on link "See more info" at bounding box center [1397, 425] width 135 height 30
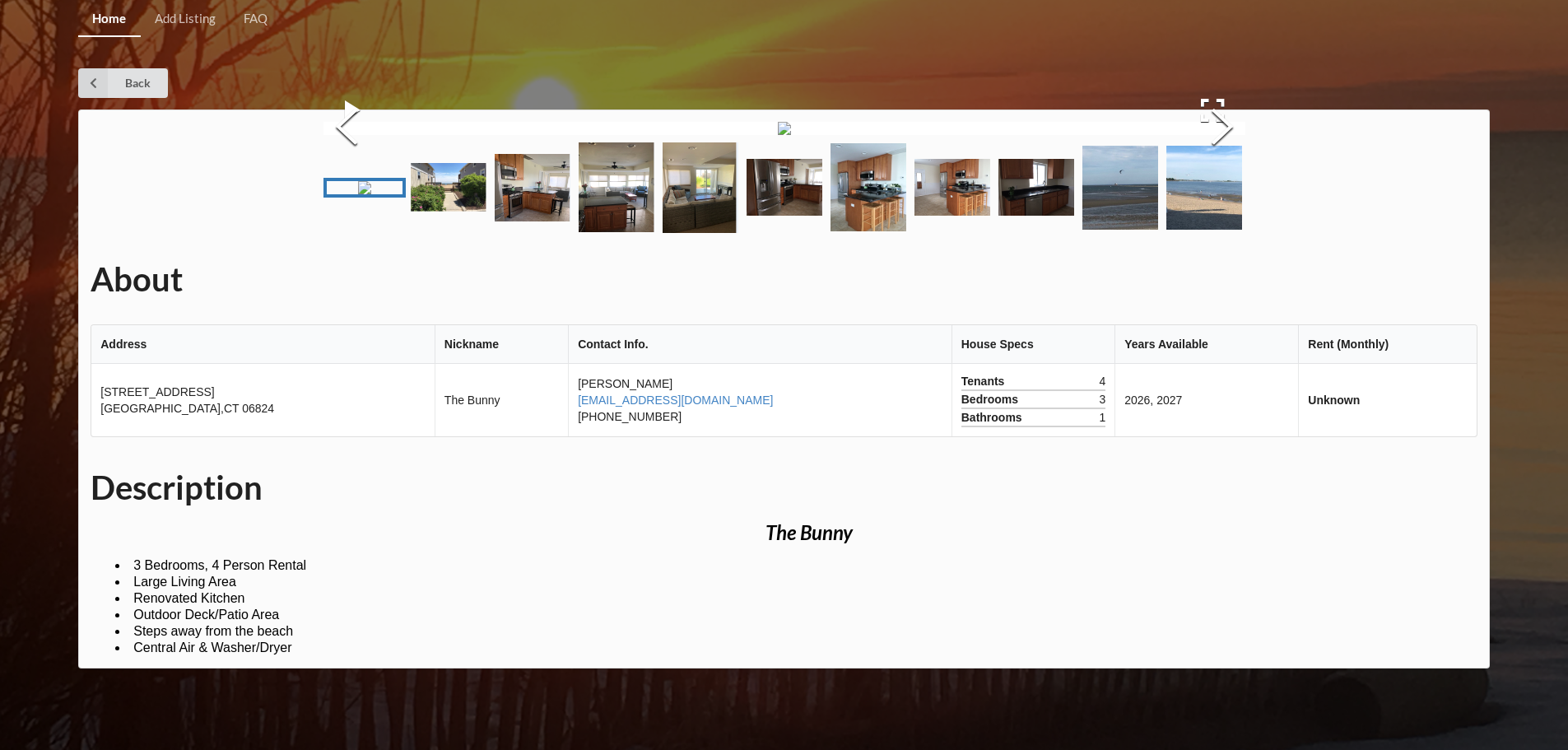
click at [448, 211] on img "Go to Slide 2" at bounding box center [449, 187] width 75 height 49
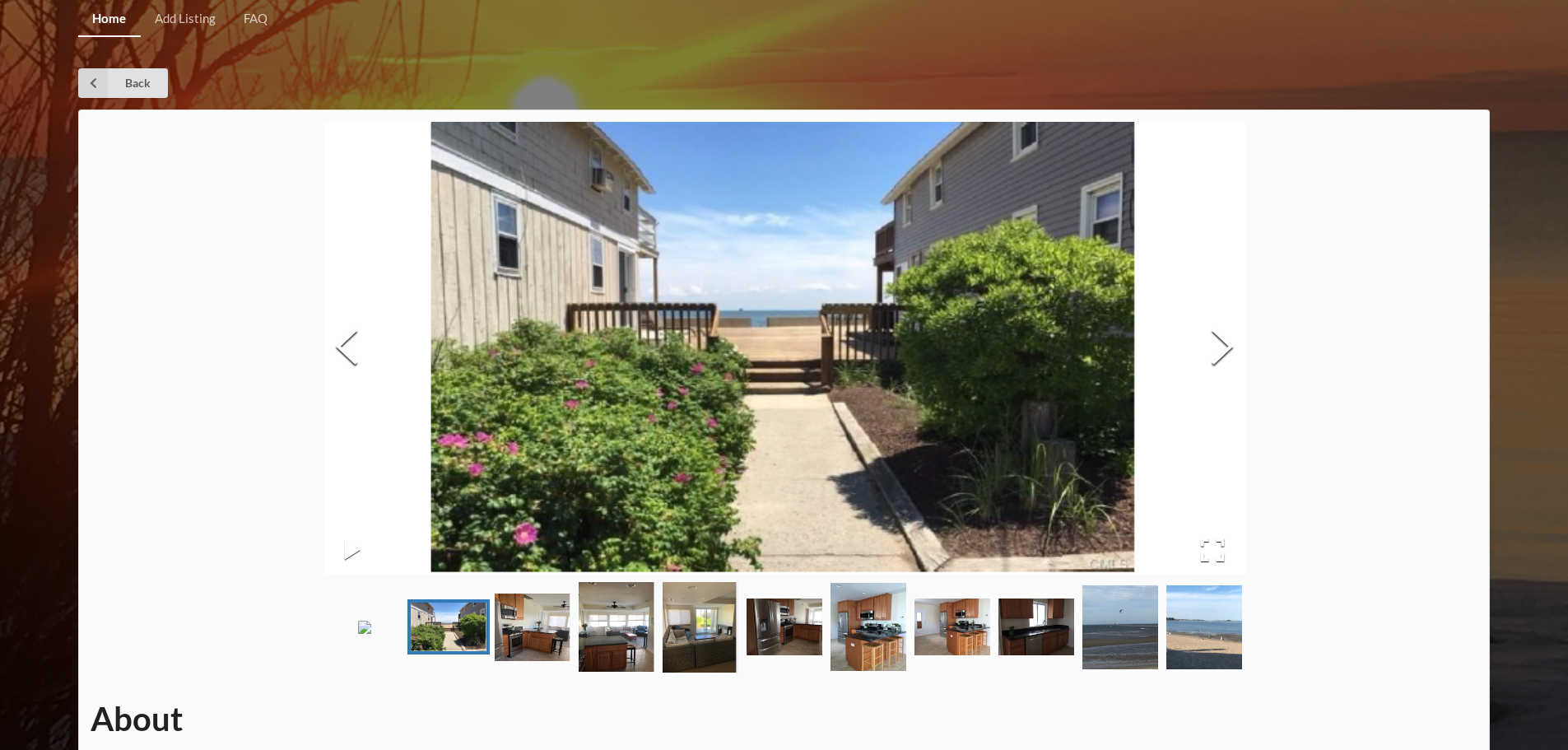
click at [546, 661] on img "Go to Slide 3" at bounding box center [533, 627] width 75 height 68
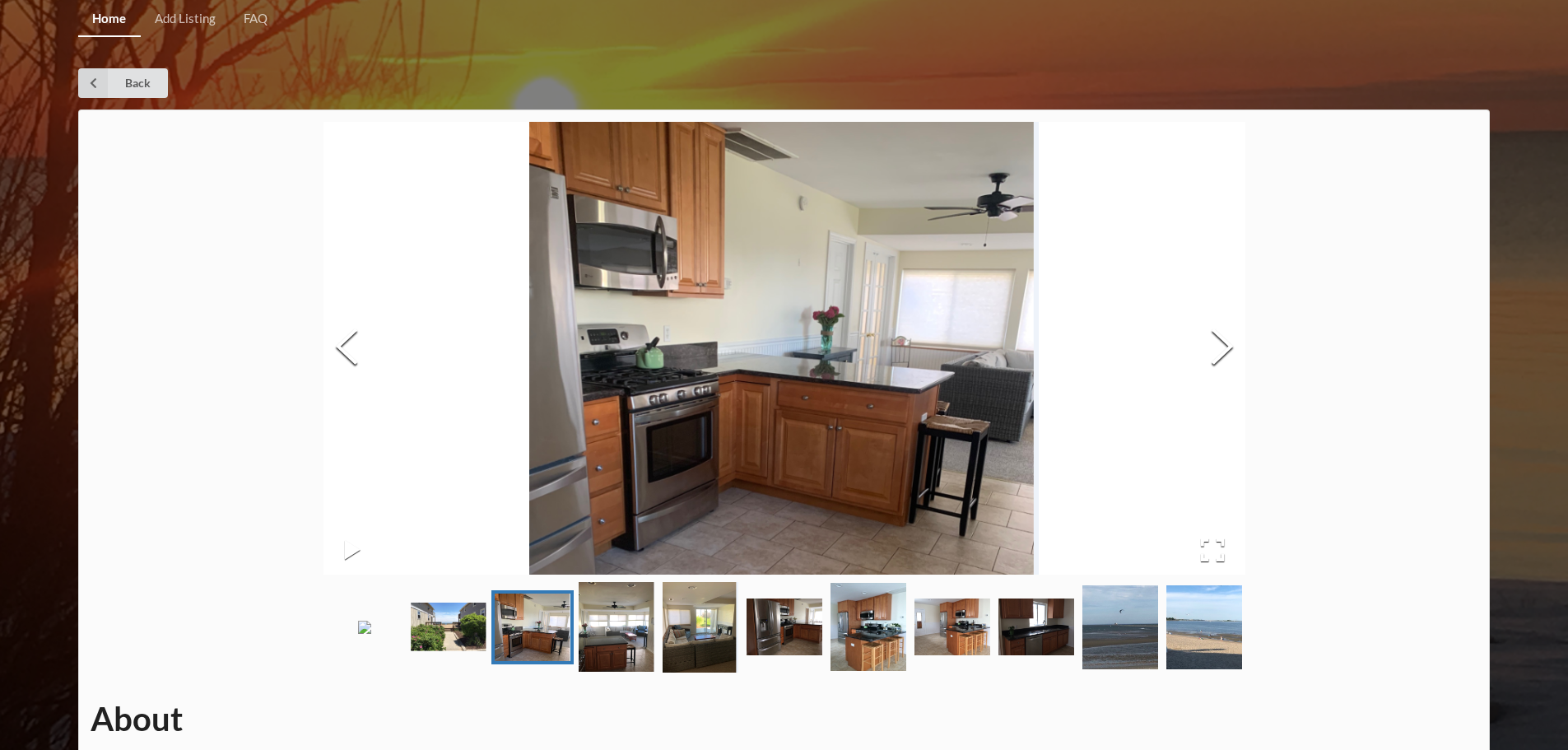
click at [636, 671] on img "Go to Slide 4" at bounding box center [617, 627] width 75 height 90
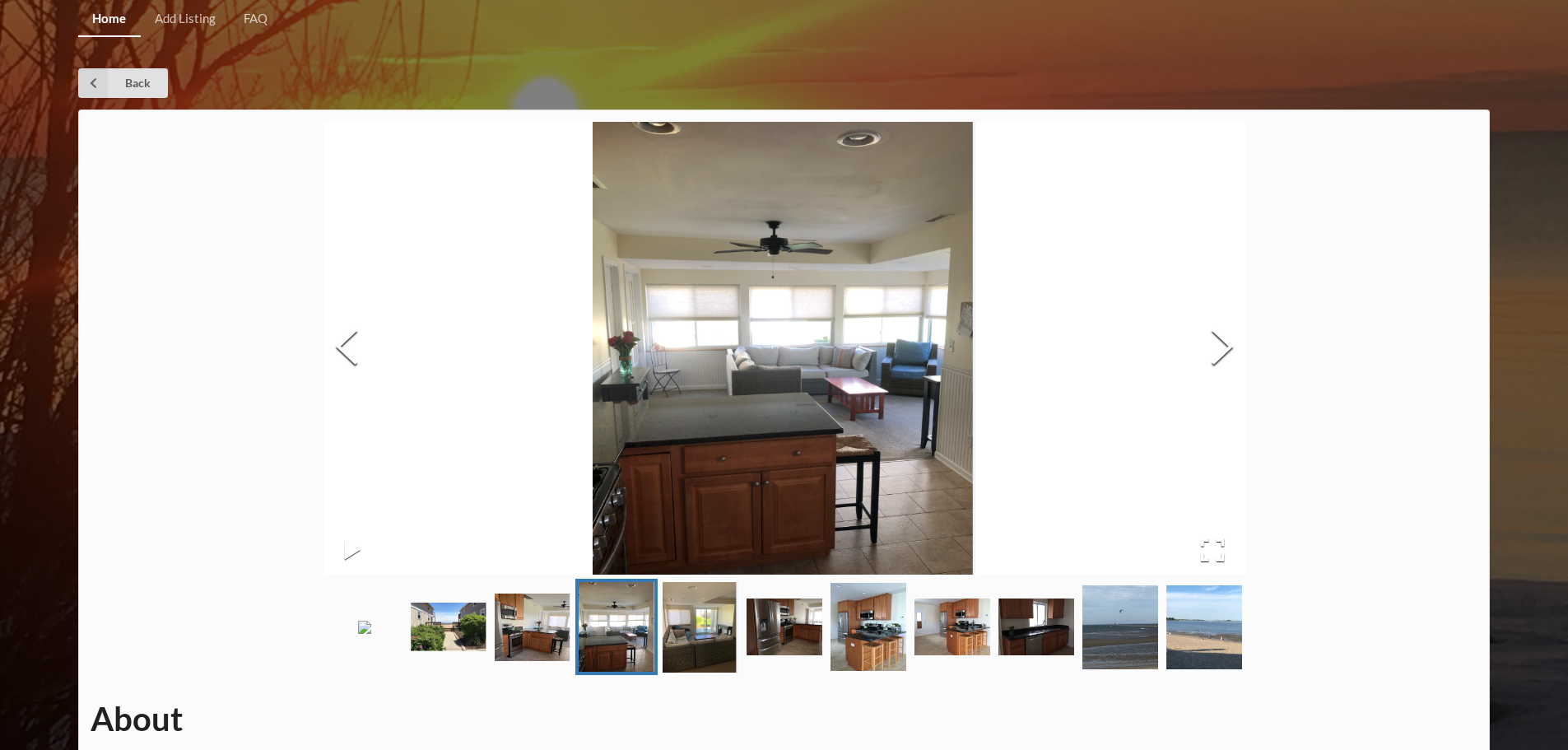
click at [683, 672] on img "Go to Slide 5" at bounding box center [701, 628] width 75 height 91
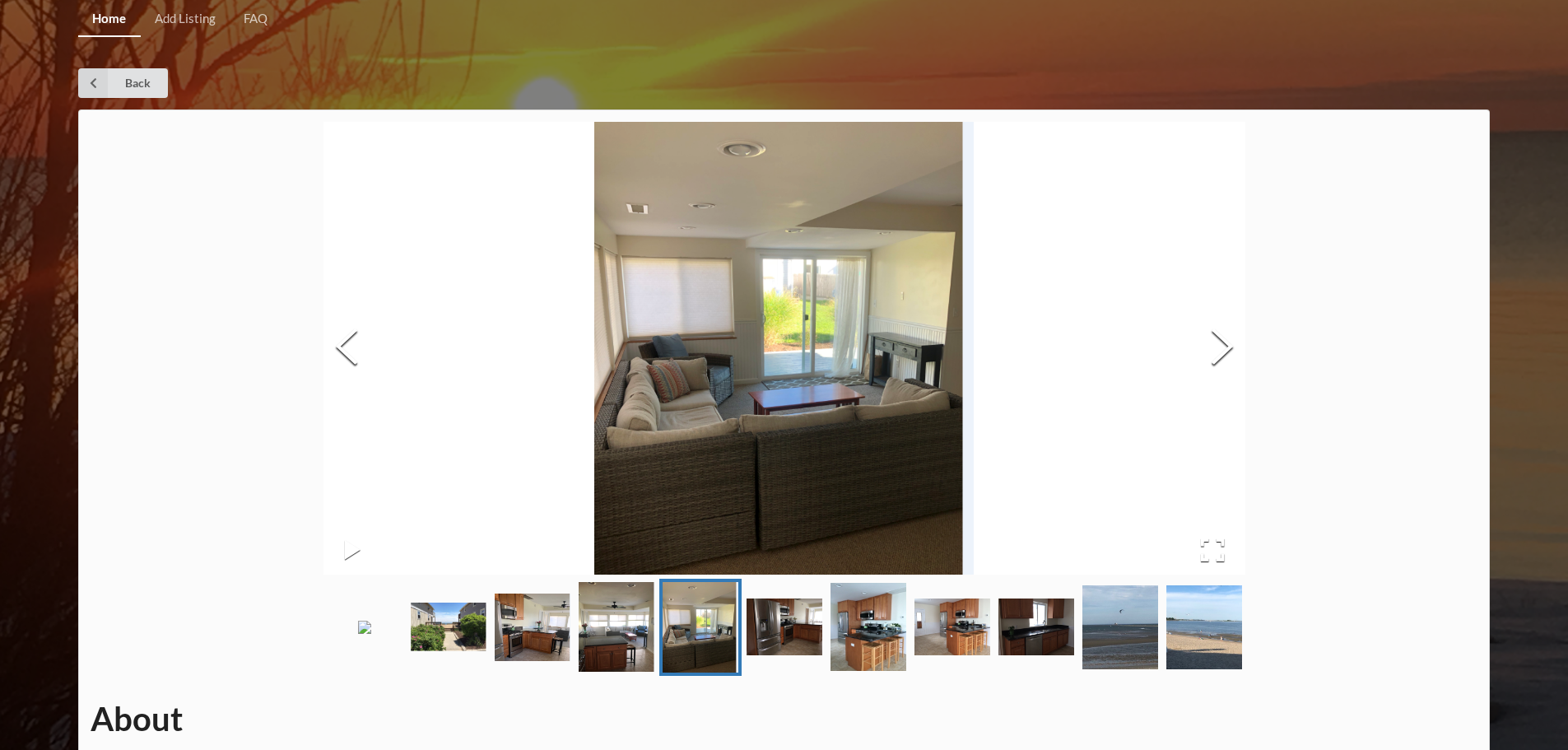
click at [793, 655] on img "Go to Slide 6" at bounding box center [784, 627] width 75 height 57
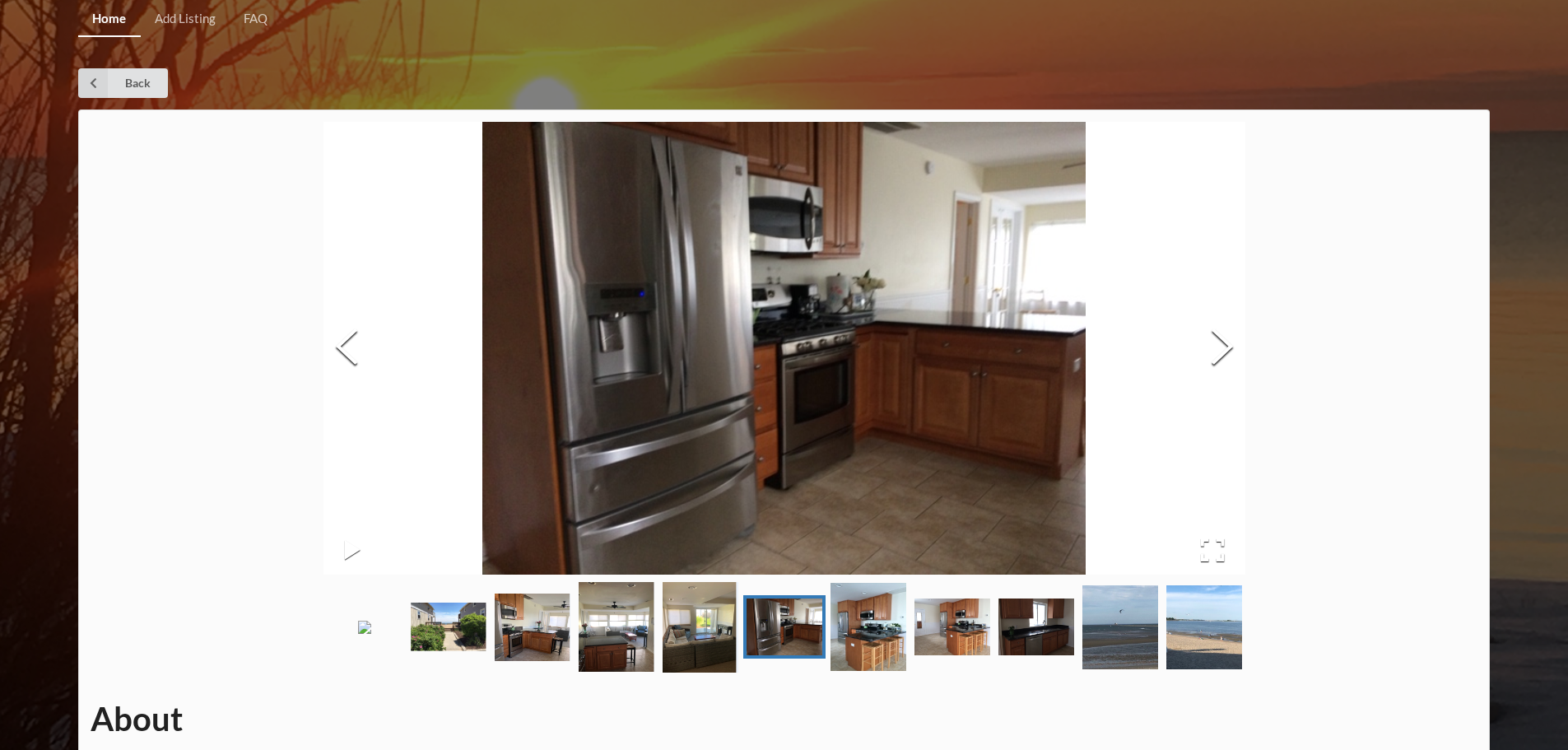
click at [875, 670] on img "Go to Slide 7" at bounding box center [868, 627] width 75 height 88
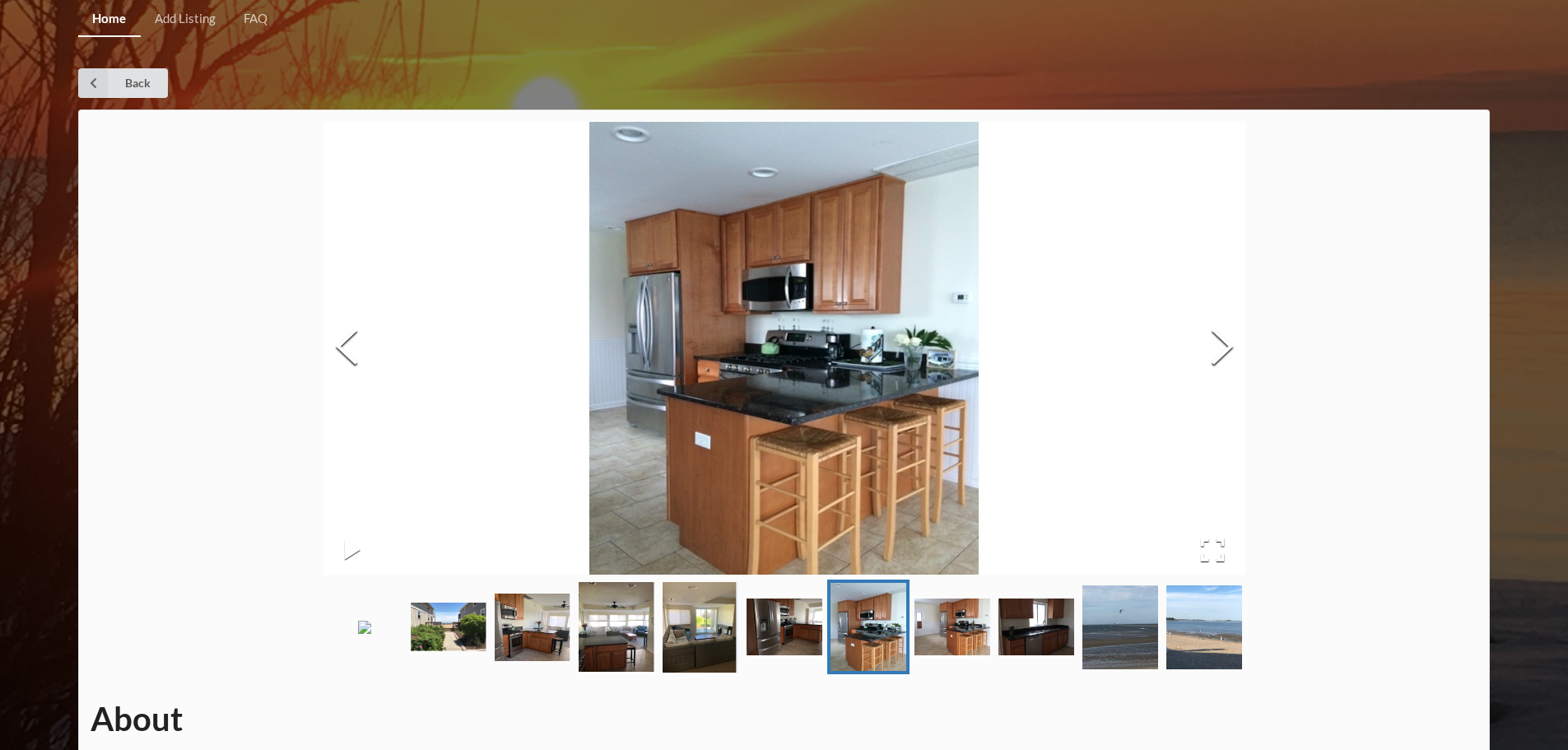
click at [952, 655] on img "Go to Slide 8" at bounding box center [952, 627] width 75 height 57
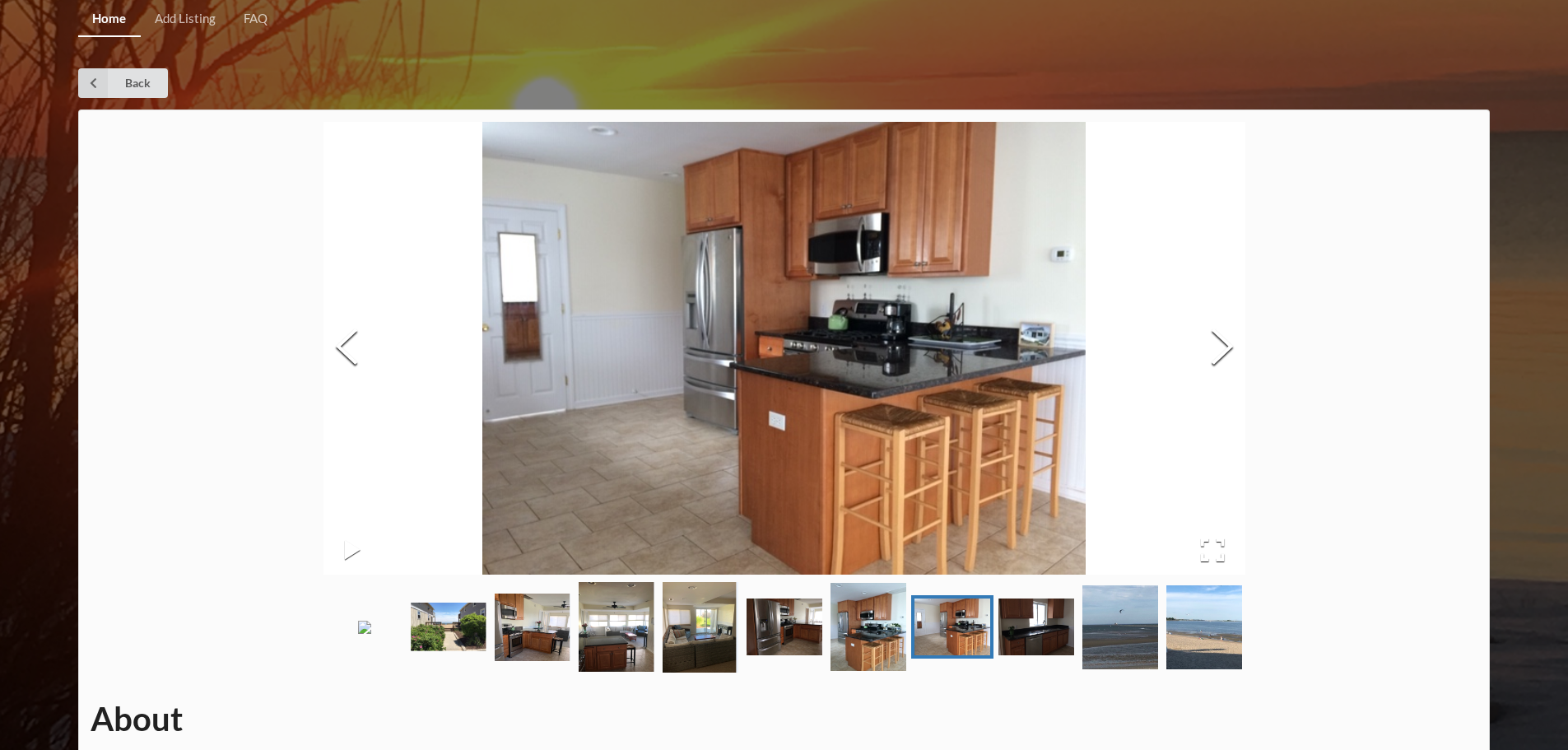
click at [1042, 655] on img "Go to Slide 9" at bounding box center [1036, 627] width 75 height 57
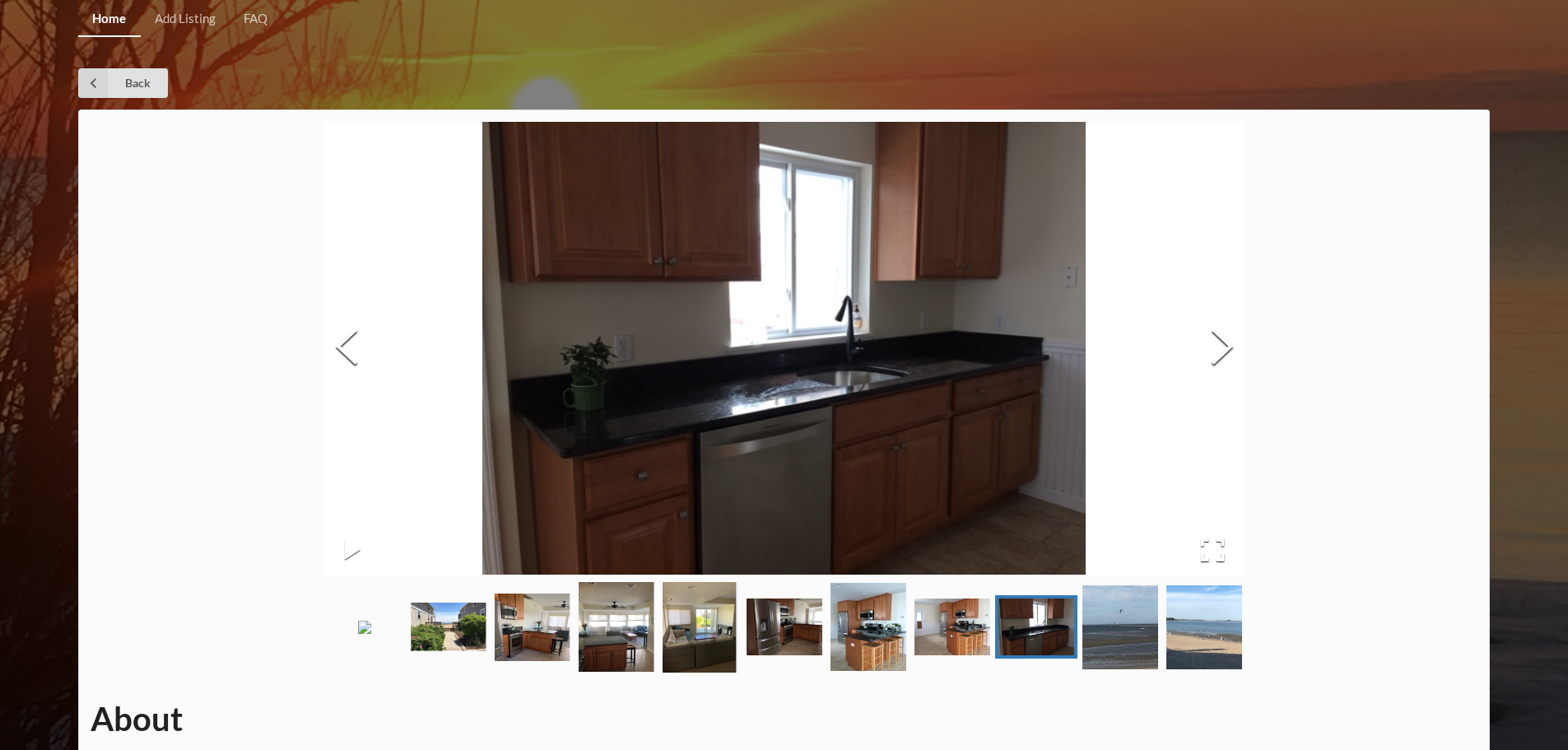
click at [1117, 668] on img "Go to Slide 10" at bounding box center [1120, 627] width 75 height 84
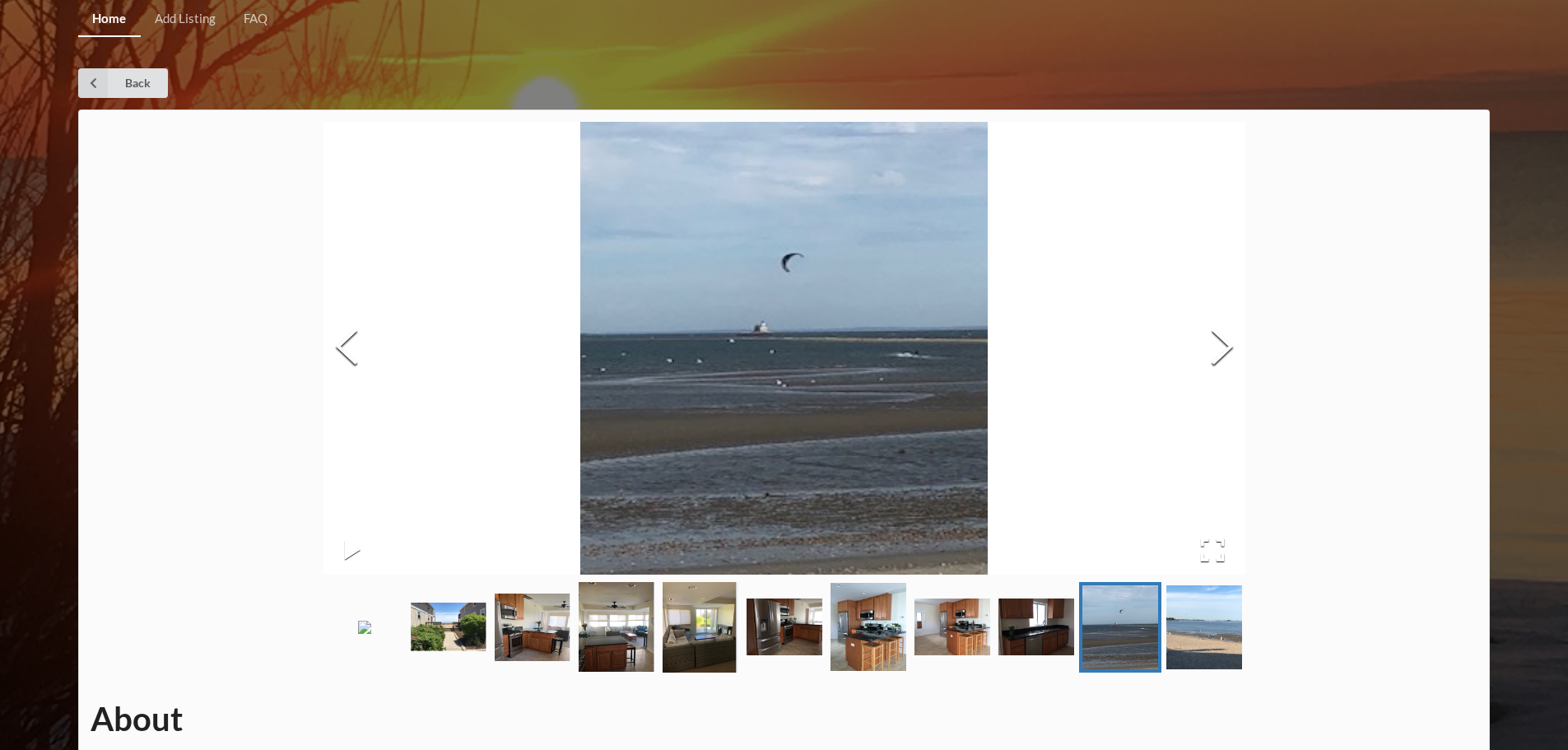
click at [1180, 669] on img "Go to Slide 11" at bounding box center [1204, 627] width 75 height 84
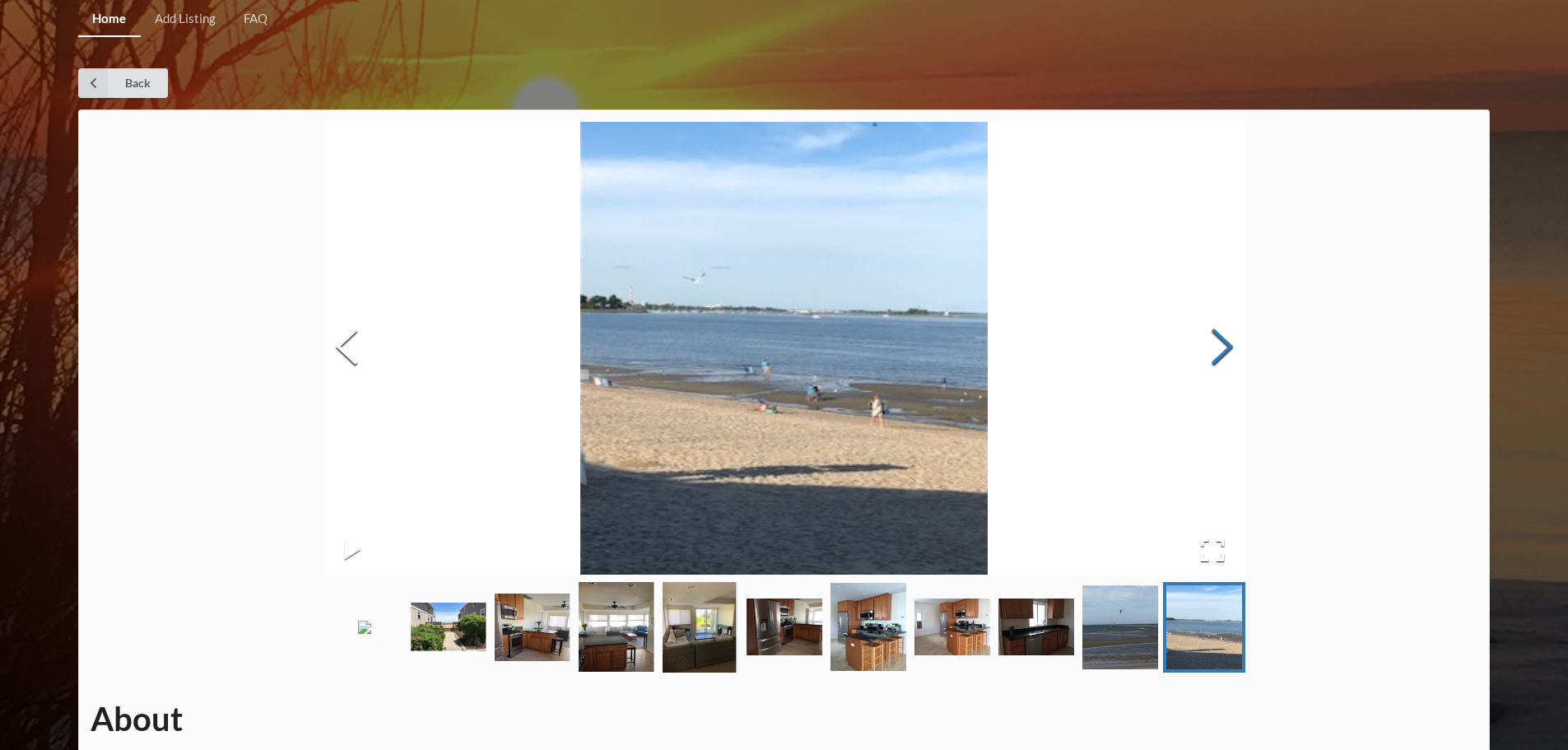
click at [1231, 343] on button "Next Slide" at bounding box center [1222, 348] width 46 height 149
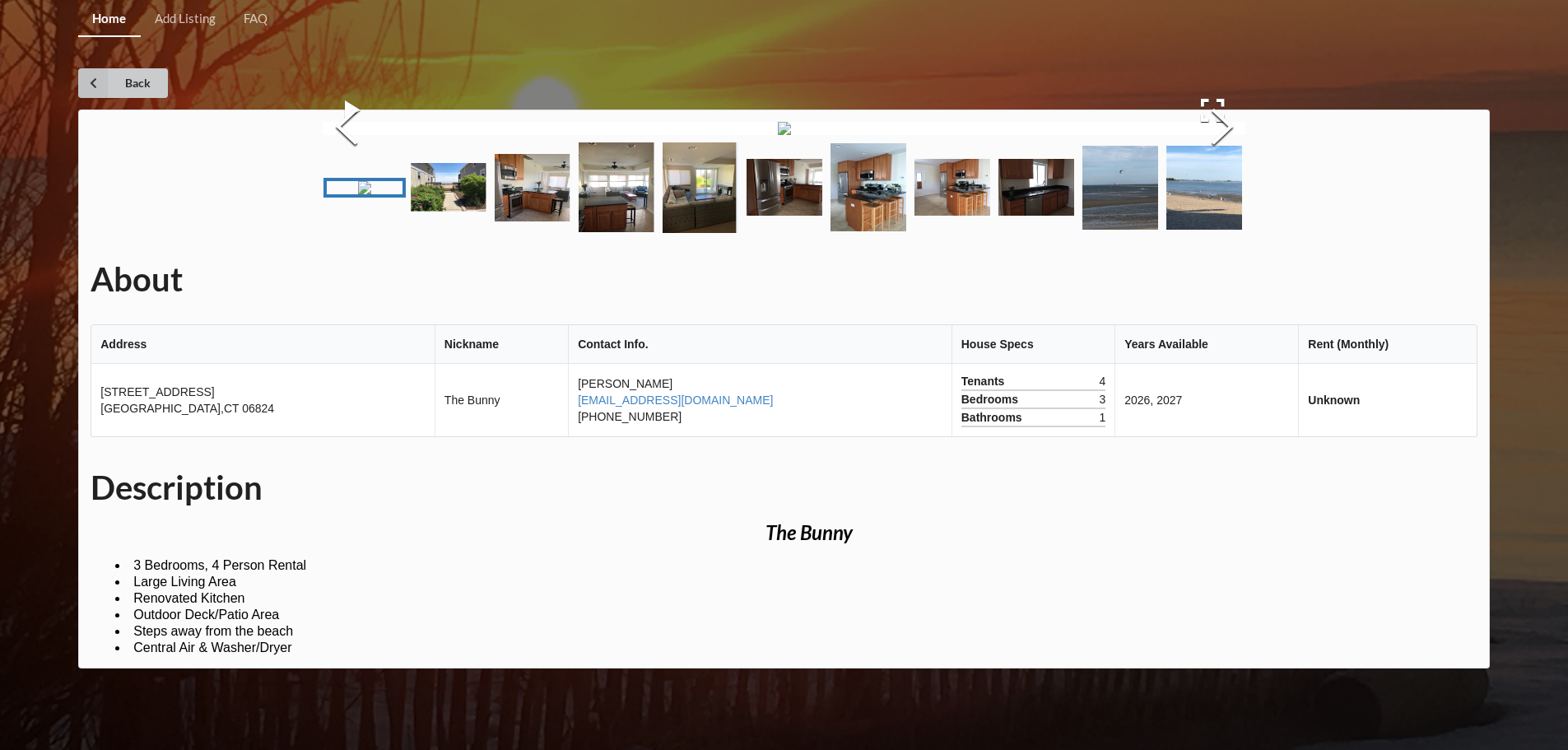
click at [110, 76] on link "Back" at bounding box center [122, 83] width 90 height 30
